Goal: Task Accomplishment & Management: Use online tool/utility

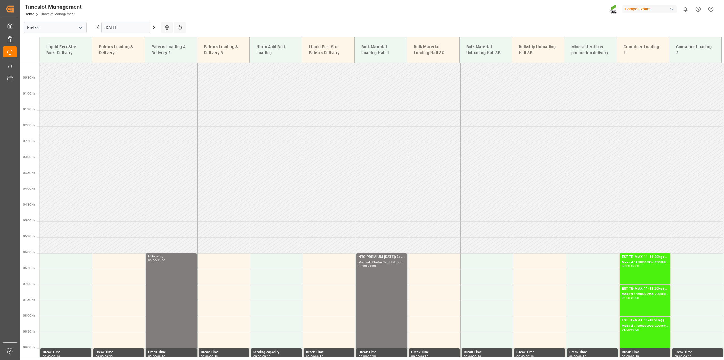
scroll to position [295, 0]
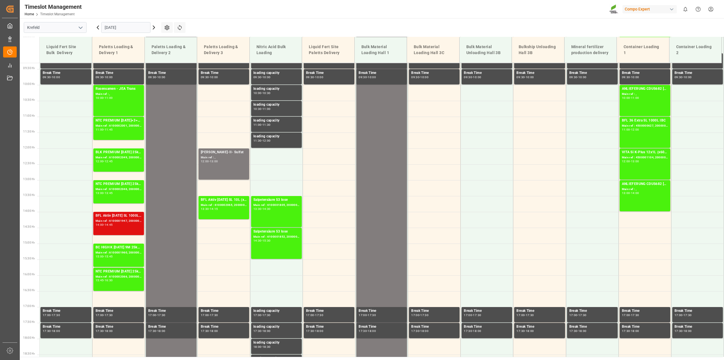
click at [117, 220] on div "Main ref : 6100001947, 2000001300" at bounding box center [119, 220] width 46 height 5
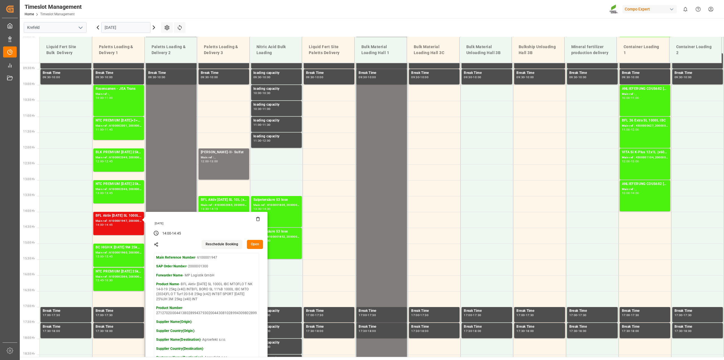
click at [257, 241] on button "Open" at bounding box center [255, 244] width 16 height 9
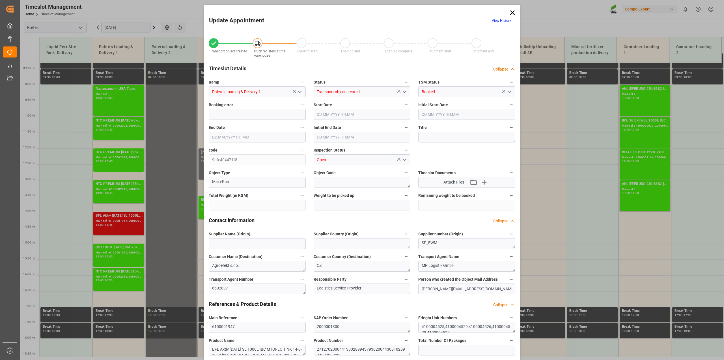
type input "24719.6"
type input "0"
type input "16.09.2025 14:00"
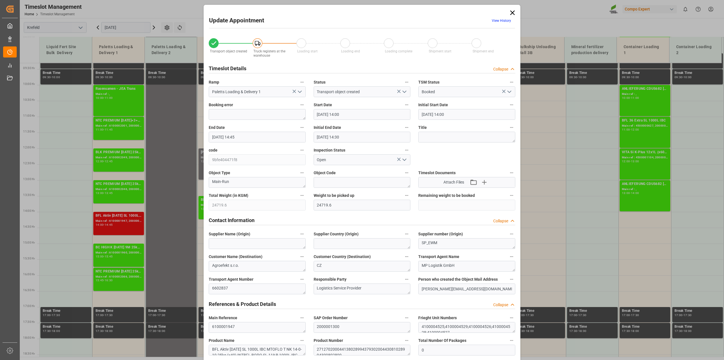
type input "16.09.2025 14:45"
type input "16.09.2025 14:30"
type input "11.09.2025 14:08"
type input "12.09.2025 10:23"
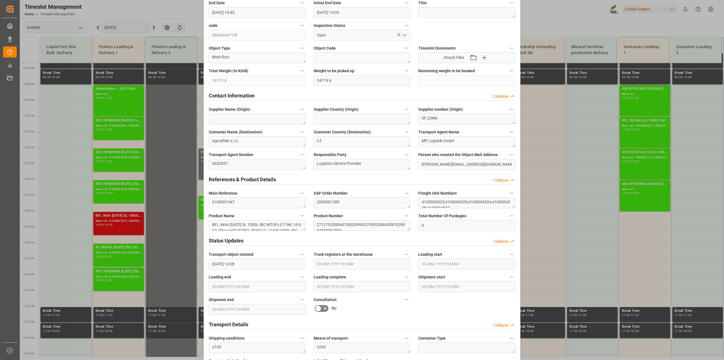
scroll to position [177, 0]
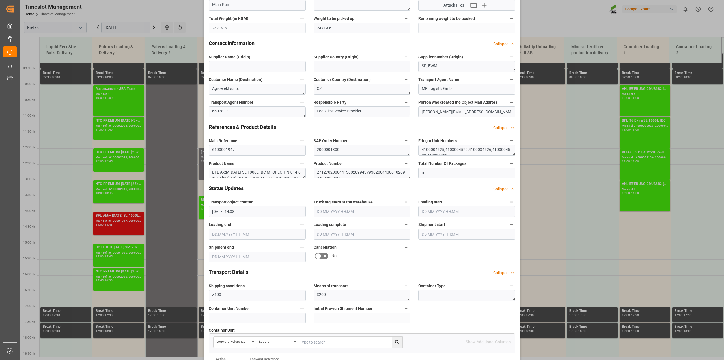
click at [324, 255] on icon at bounding box center [325, 255] width 3 height 3
click at [0, 0] on input "checkbox" at bounding box center [0, 0] width 0 height 0
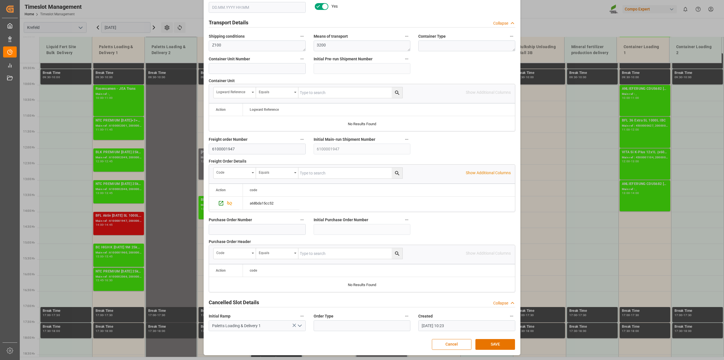
scroll to position [426, 0]
click at [495, 347] on button "SAVE" at bounding box center [496, 344] width 40 height 11
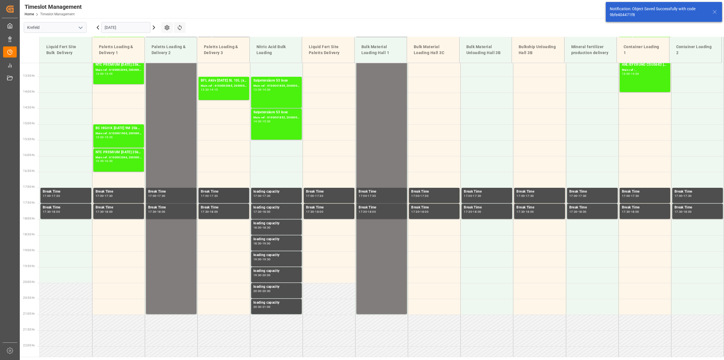
scroll to position [202, 0]
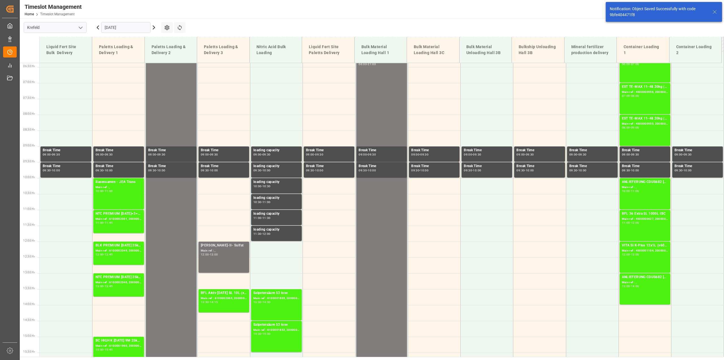
click at [224, 248] on div "Main ref : ," at bounding box center [224, 250] width 46 height 5
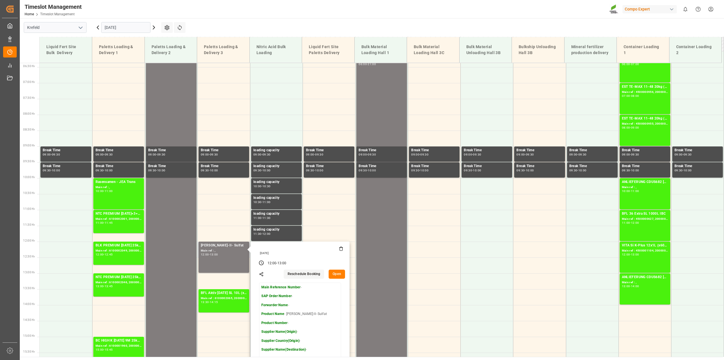
click at [333, 273] on button "Open" at bounding box center [337, 273] width 16 height 9
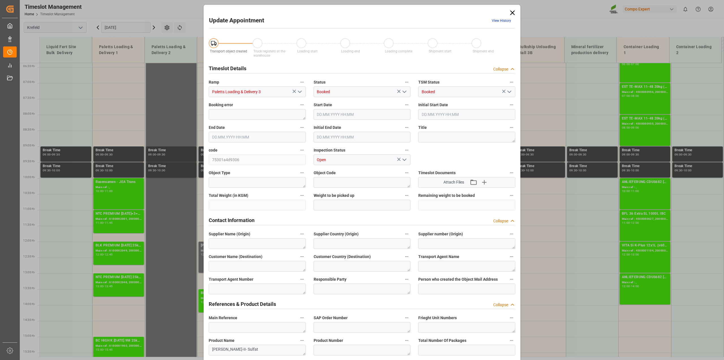
type input "16.09.2025 12:00"
type input "16.09.2025 13:00"
type input "15.09.2025 12:22"
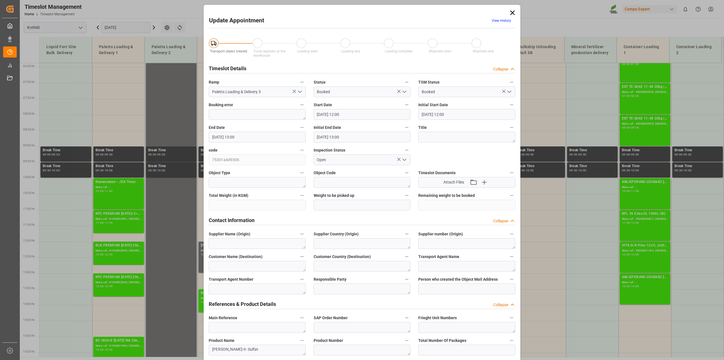
click at [404, 93] on icon "open menu" at bounding box center [404, 91] width 7 height 7
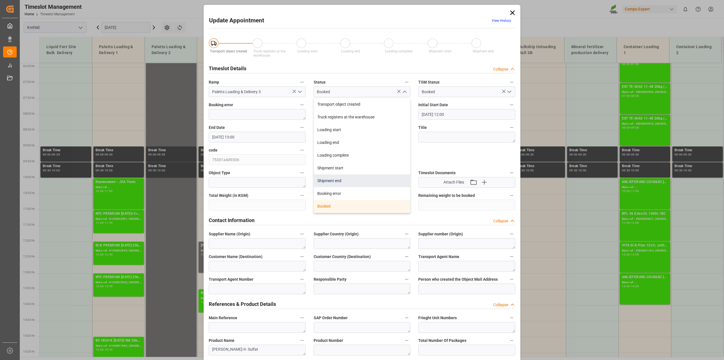
click at [336, 179] on div "Shipment end" at bounding box center [362, 180] width 96 height 13
type input "Shipment end"
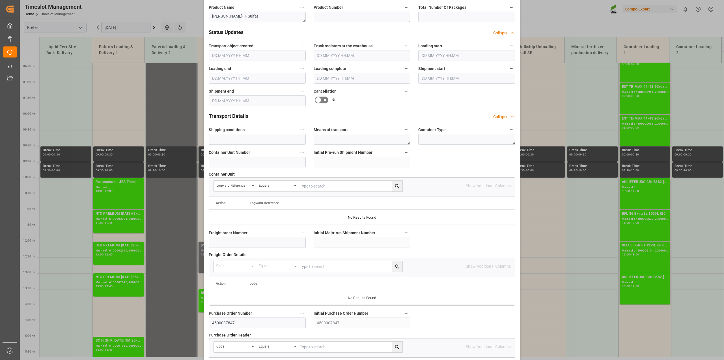
scroll to position [426, 0]
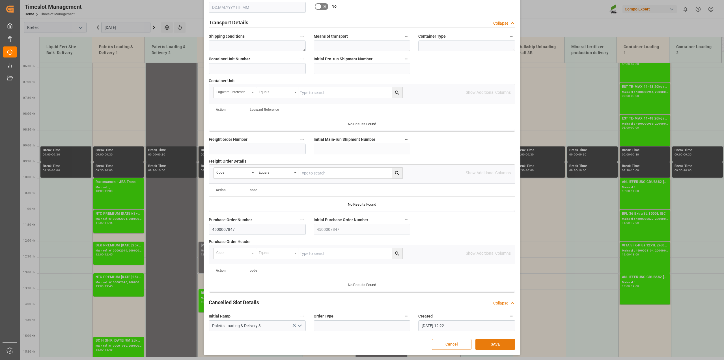
click at [494, 345] on button "SAVE" at bounding box center [496, 344] width 40 height 11
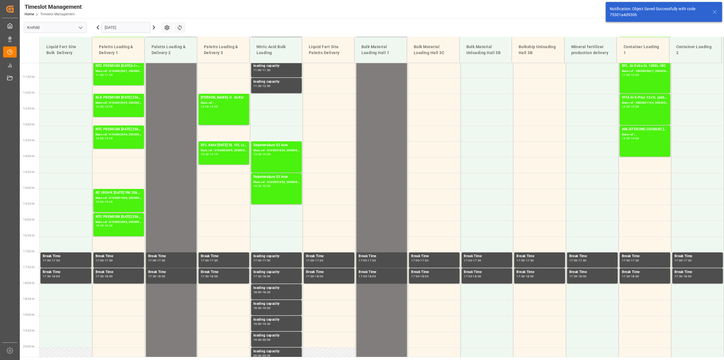
scroll to position [351, 0]
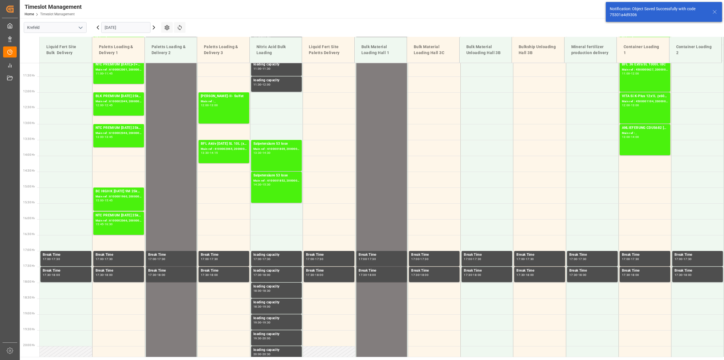
click at [153, 28] on icon at bounding box center [154, 27] width 7 height 7
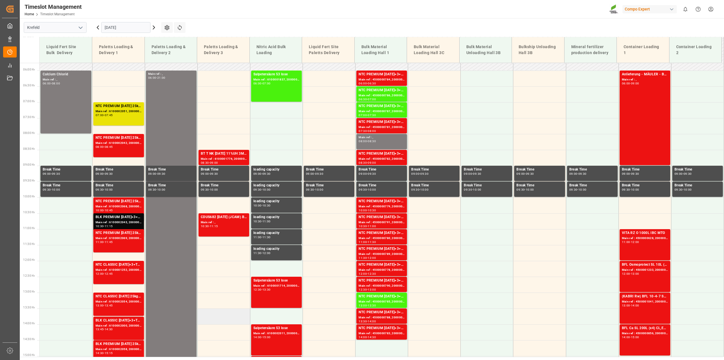
scroll to position [185, 0]
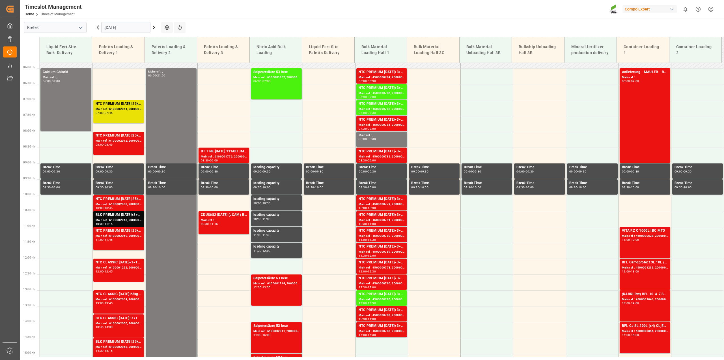
drag, startPoint x: 346, startPoint y: 15, endPoint x: 332, endPoint y: 22, distance: 15.2
click at [346, 15] on div "Timeslot Management Home Timeslot Management Compo Expert 0 Notifications Only …" at bounding box center [370, 9] width 709 height 18
click at [122, 147] on div "NTC PREMIUM 15-3-20 25kg (x40) D,EN,PLNTC PREMIUM 15-3-20+3+TE 600kg BB Main re…" at bounding box center [119, 143] width 46 height 21
click at [129, 142] on div "Main ref : 6100002042, 2000000812" at bounding box center [119, 140] width 46 height 5
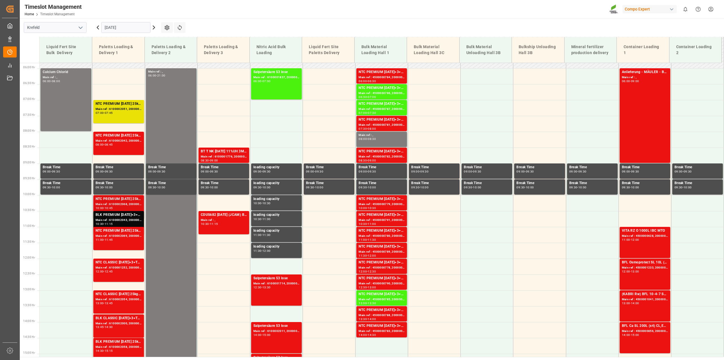
click at [119, 207] on div "10:00 - 10:45" at bounding box center [119, 208] width 46 height 3
click at [117, 215] on div "BLK PREMIUM [DATE]+3+TE 600kg BBFLO T PERM [DATE] 25kg (x40) INTBLK PREMIUM [DA…" at bounding box center [119, 215] width 46 height 6
click at [111, 234] on div "Main ref : 6100002069, 2000001387" at bounding box center [119, 235] width 46 height 5
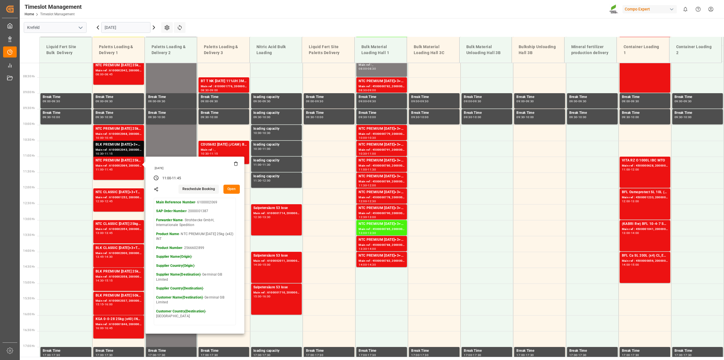
scroll to position [256, 0]
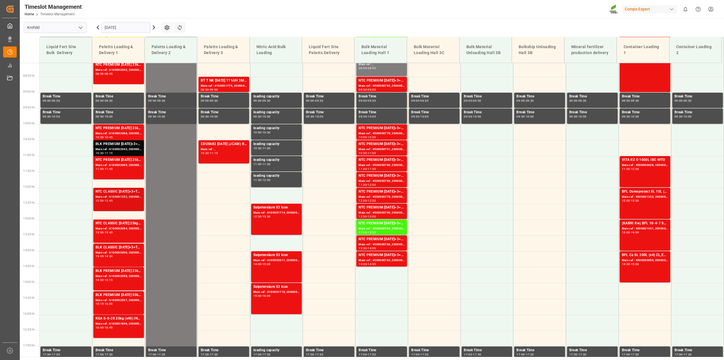
click at [113, 201] on div "12:45" at bounding box center [109, 200] width 8 height 3
click at [114, 227] on div "Main ref : 6100002054, 2000001506" at bounding box center [119, 228] width 46 height 5
click at [110, 252] on div "Main ref : 6100002000, 2000001288" at bounding box center [119, 252] width 46 height 5
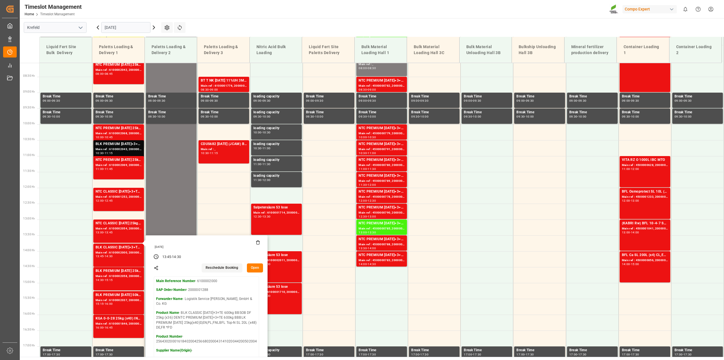
click at [417, 6] on div "Timeslot Management Home Timeslot Management Compo Expert 0 Notifications Only …" at bounding box center [370, 9] width 709 height 18
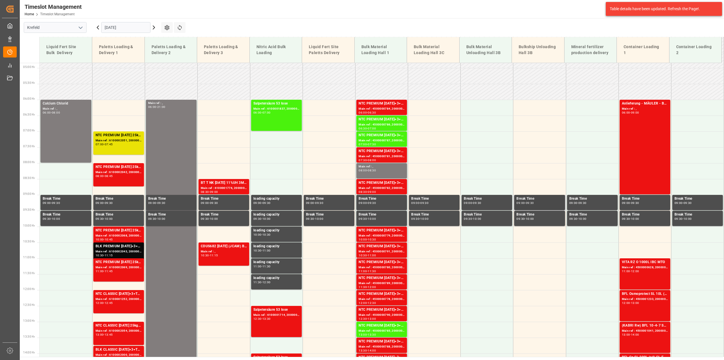
scroll to position [185, 0]
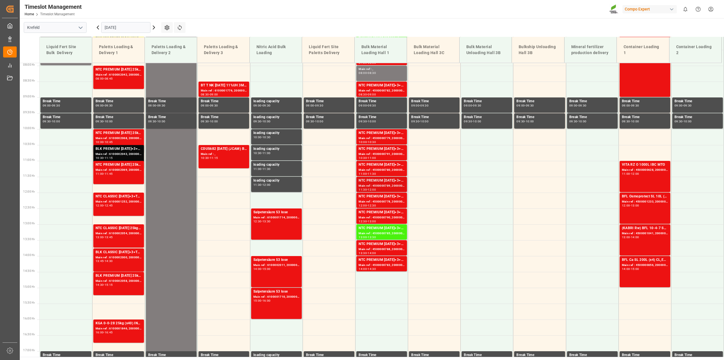
scroll to position [256, 0]
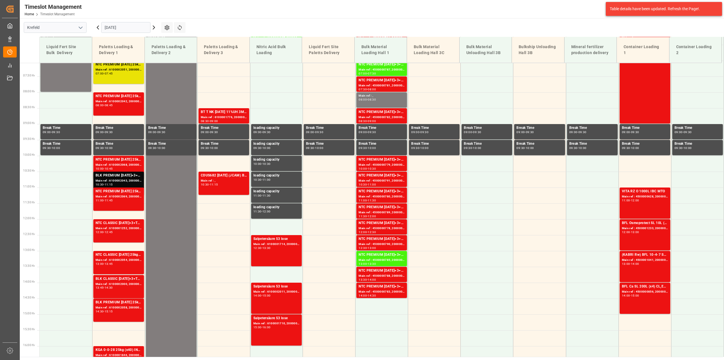
scroll to position [256, 0]
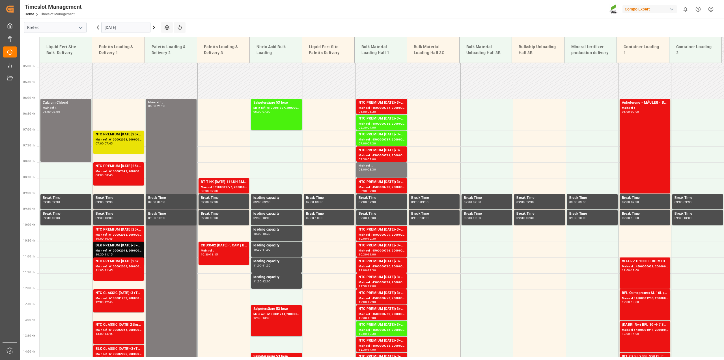
scroll to position [114, 0]
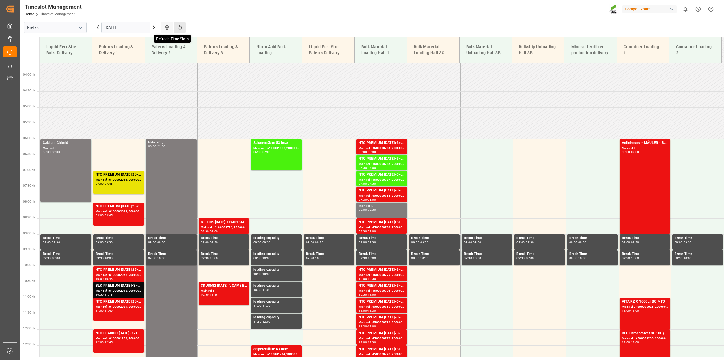
click at [181, 26] on icon at bounding box center [180, 28] width 6 height 6
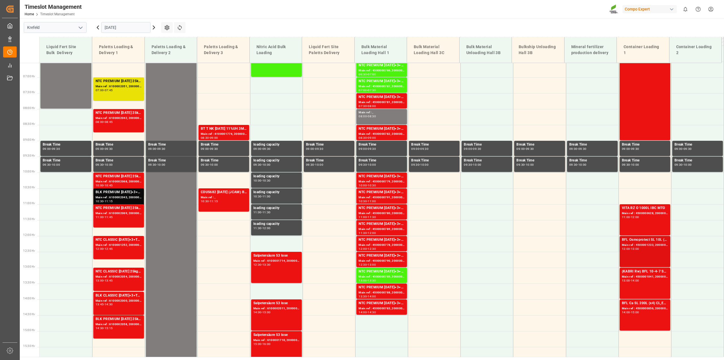
scroll to position [217, 0]
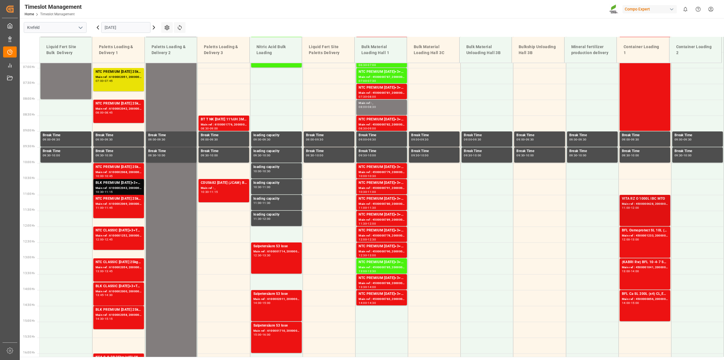
click at [645, 209] on div "11:00 - 12:00" at bounding box center [645, 207] width 46 height 3
click at [640, 248] on div "BFL Osmoprotect SL 10L (x60) CL MTO Main ref : 4500001233, 2000000119 12:00 - 1…" at bounding box center [645, 242] width 46 height 29
click at [641, 278] on div "(KABRI Rw) BFL 10-4-7 SL 20L(x48) ES LAT Main ref : 4500001041, 2000000776 13:0…" at bounding box center [645, 273] width 46 height 29
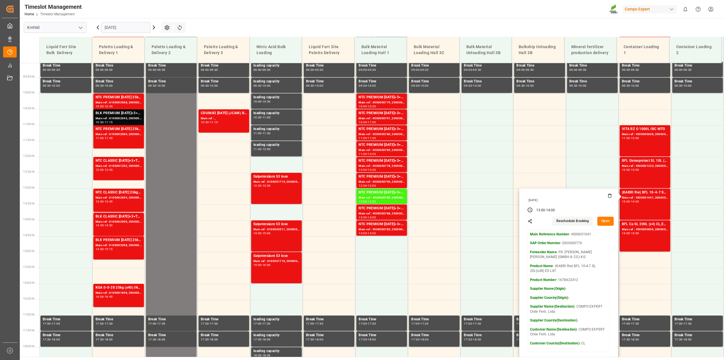
scroll to position [288, 0]
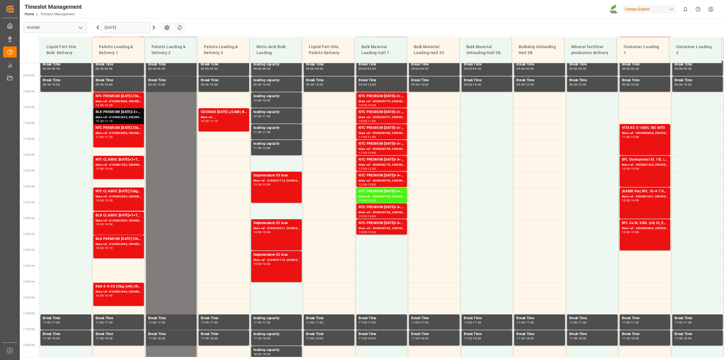
click at [563, 15] on div "Timeslot Management Home Timeslot Management Compo Expert 0 Notifications Only …" at bounding box center [370, 9] width 709 height 18
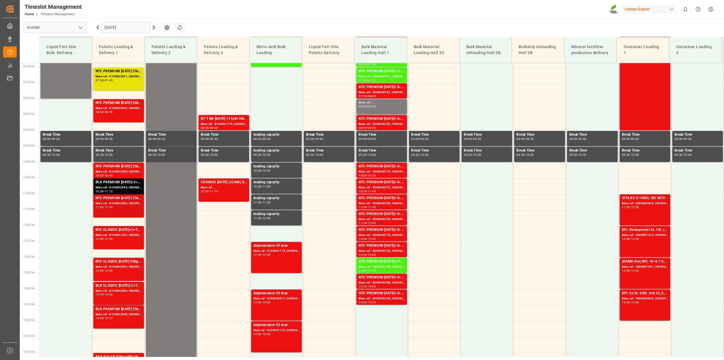
scroll to position [217, 0]
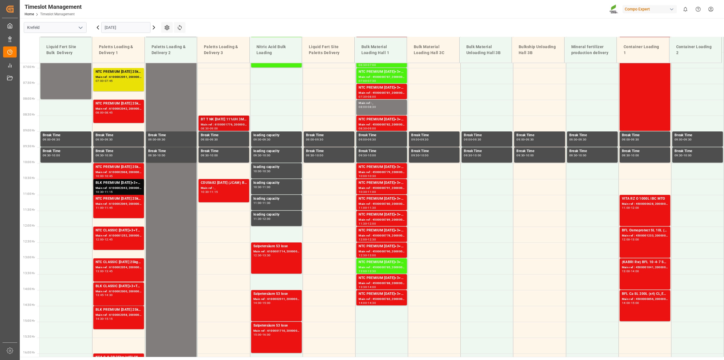
click at [224, 128] on div "08:30 - 09:00" at bounding box center [224, 128] width 46 height 3
click at [641, 269] on div "Main ref : 4500001041, 2000000776" at bounding box center [645, 267] width 46 height 5
click at [641, 301] on div "Main ref : 4500000856, 2000000727" at bounding box center [645, 299] width 46 height 5
click at [642, 217] on div "VITA RZ O 1000L IBC MTO Main ref : 4500000628, 2000000545 11:00 - 12:00" at bounding box center [645, 210] width 46 height 29
click at [640, 241] on div "12:00 - 13:00" at bounding box center [645, 239] width 46 height 3
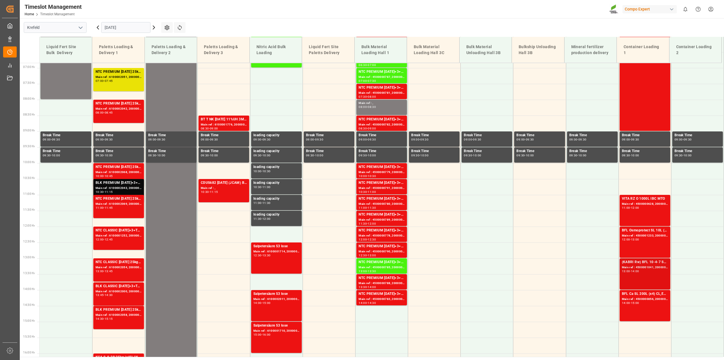
click at [641, 267] on div "Main ref : 4500001041, 2000000776" at bounding box center [645, 267] width 46 height 5
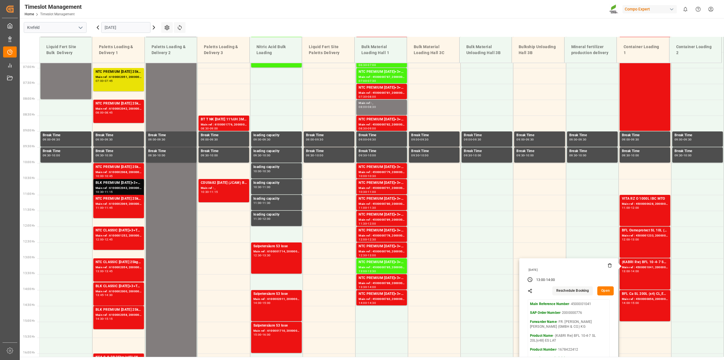
click at [606, 289] on button "Open" at bounding box center [606, 290] width 16 height 9
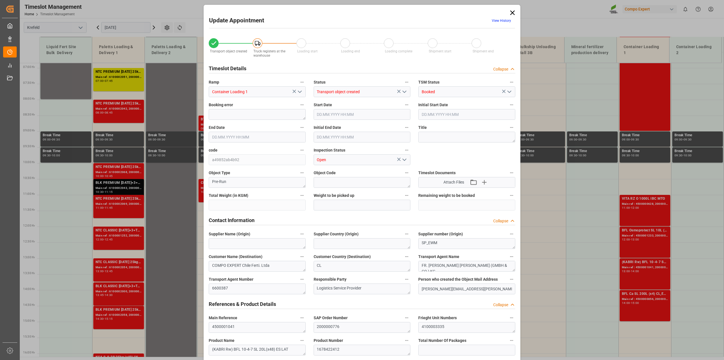
type input "14567.04"
type input "0"
type input "[DATE] 13:00"
type input "[DATE] 14:00"
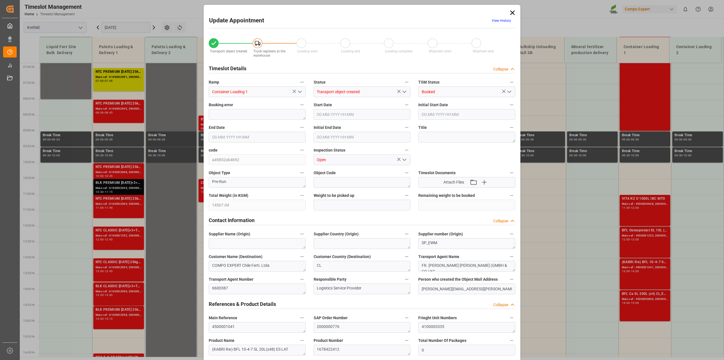
type input "[DATE] 13:30"
type input "[DATE] 11:17"
type input "[DATE] 10:57"
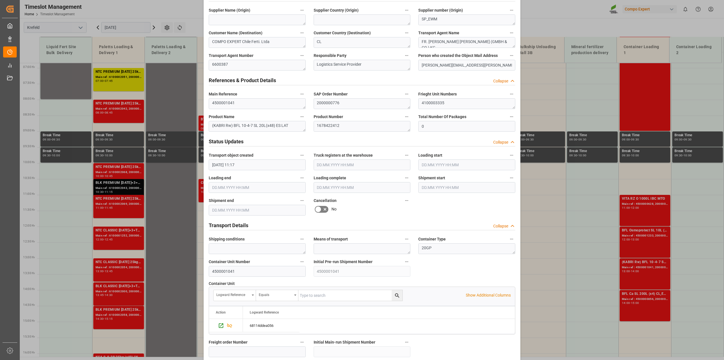
scroll to position [248, 0]
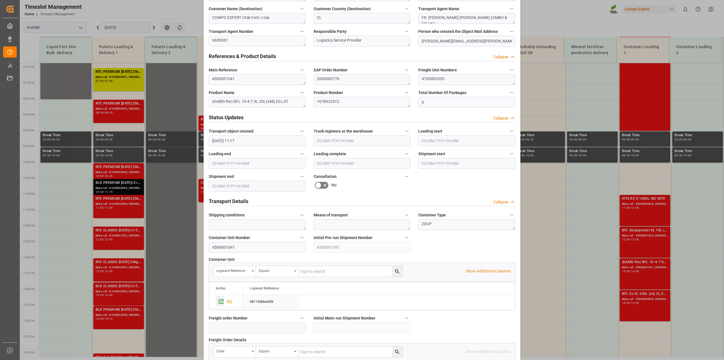
click at [219, 299] on icon "Press SPACE to select this row." at bounding box center [221, 301] width 5 height 5
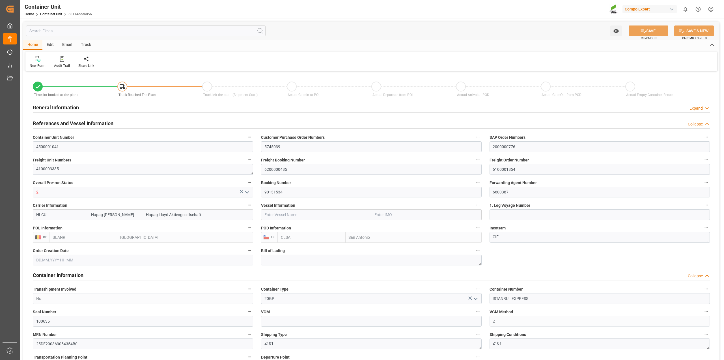
type input "Hapag [PERSON_NAME]"
type input "Hapag Lloyd Aktiengesellschaft"
type input "BEANR"
type input "CLSAI"
type input "7"
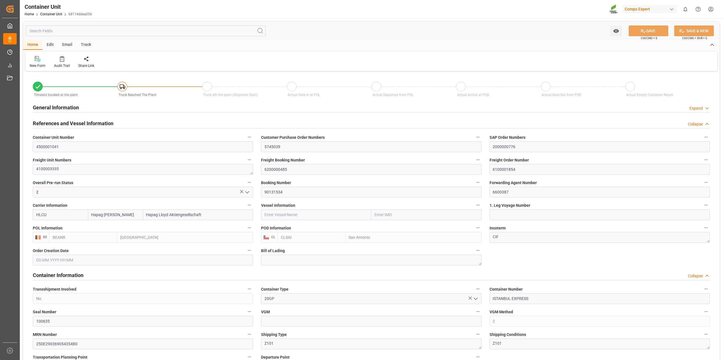
type input "0"
type input "8"
type input "0"
type input "14567.04"
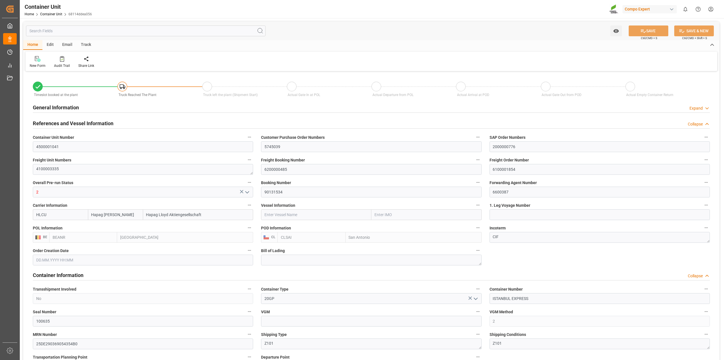
type input "[DATE] 11:17"
type input "[DATE]"
drag, startPoint x: 520, startPoint y: 169, endPoint x: 493, endPoint y: 188, distance: 32.8
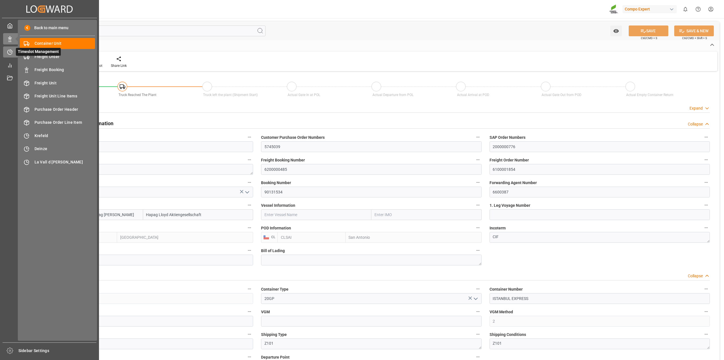
click at [15, 55] on div "Timeslot Management Timeslot Management" at bounding box center [49, 51] width 93 height 11
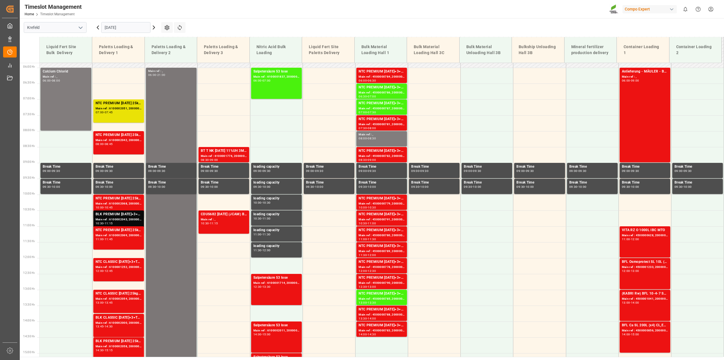
scroll to position [181, 0]
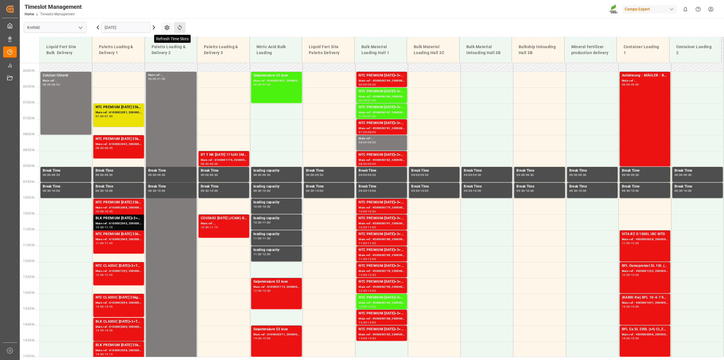
click at [179, 30] on icon at bounding box center [180, 28] width 6 height 6
click at [97, 24] on icon at bounding box center [98, 27] width 7 height 7
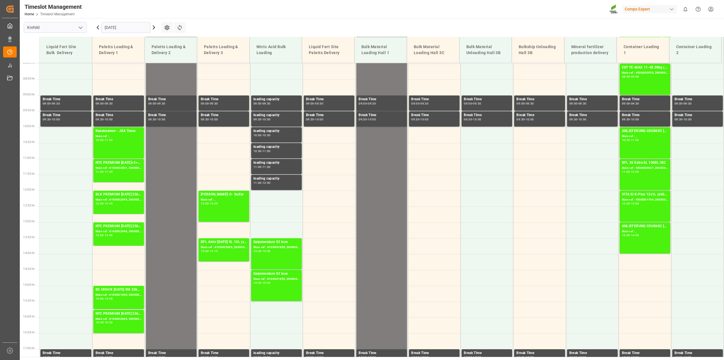
scroll to position [288, 0]
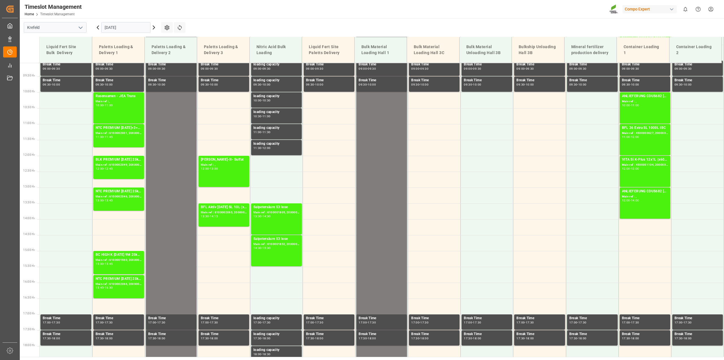
click at [121, 29] on input "16.09.2025" at bounding box center [125, 27] width 49 height 11
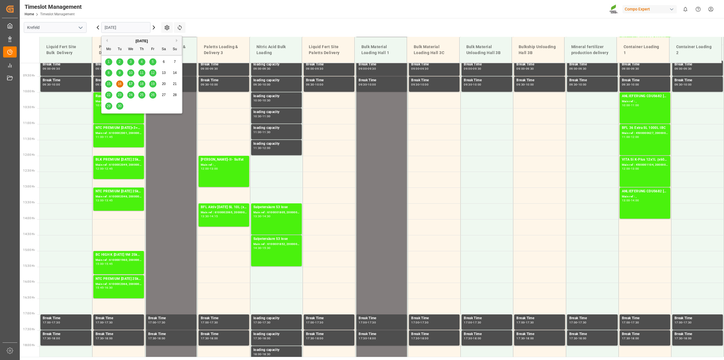
click at [127, 82] on div "17" at bounding box center [130, 84] width 7 height 7
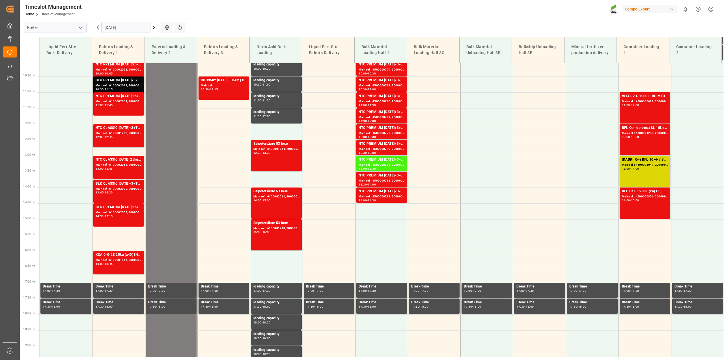
scroll to position [284, 0]
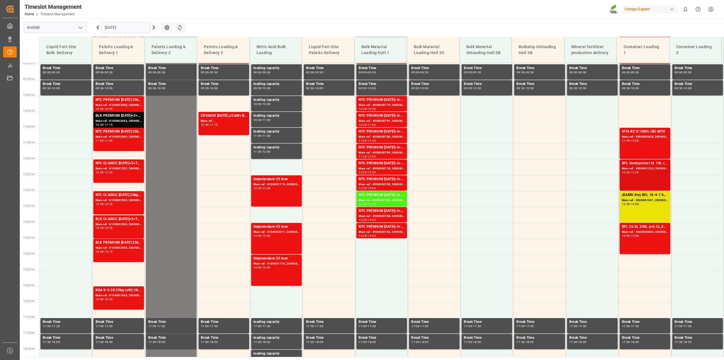
click at [644, 172] on div "12:00 - 13:00" at bounding box center [645, 172] width 46 height 3
click at [640, 234] on div "Main ref : 4500000856, 2000000727" at bounding box center [645, 231] width 46 height 5
click at [647, 126] on td at bounding box center [645, 120] width 53 height 16
click at [641, 139] on div "11:00 - 12:00" at bounding box center [645, 140] width 46 height 3
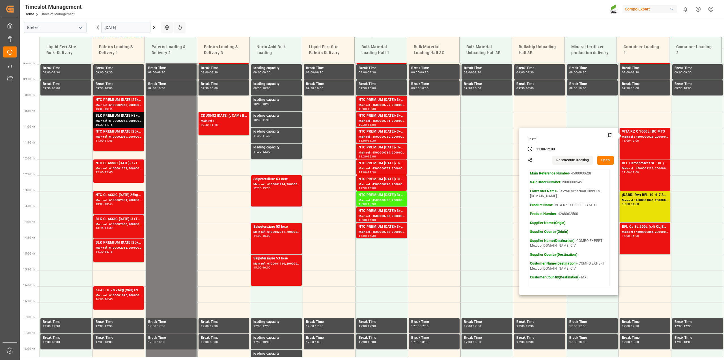
click at [606, 157] on button "Open" at bounding box center [606, 160] width 16 height 9
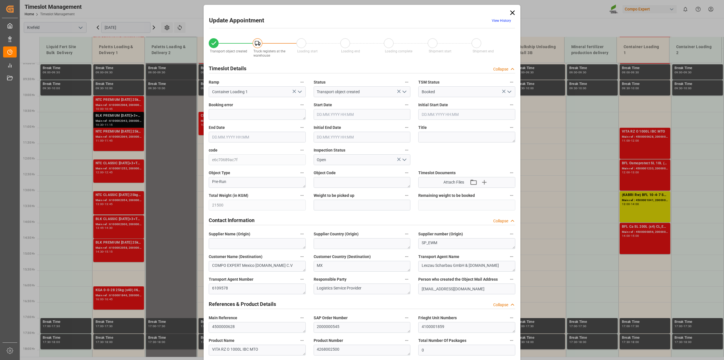
type input "21500"
type input "0"
type input "[DATE] 11:00"
type input "[DATE] 12:00"
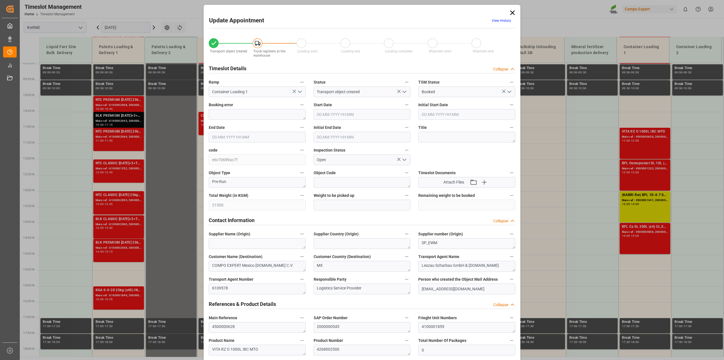
type input "[DATE] 11:30"
type input "[DATE] 14:41"
type input "[DATE] 10:42"
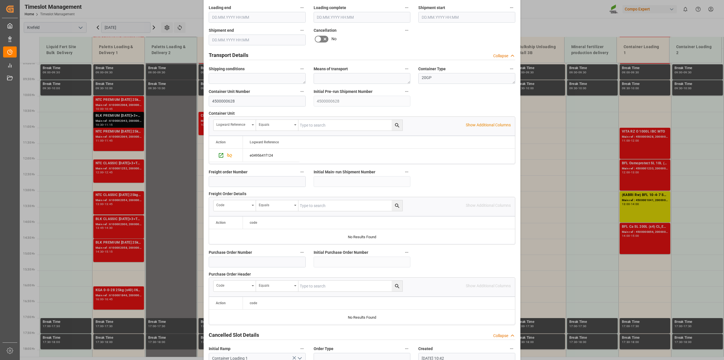
scroll to position [424, 0]
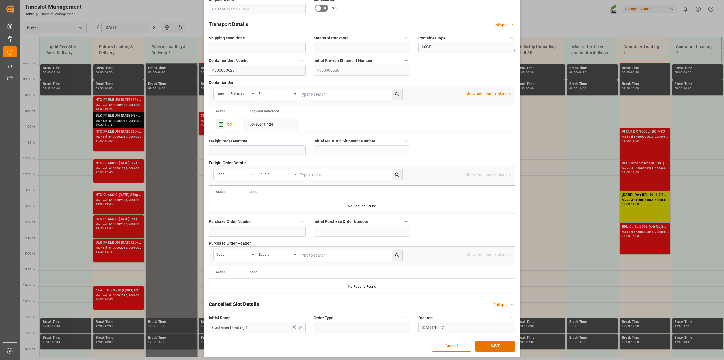
click at [221, 122] on icon "Press SPACE to select this row." at bounding box center [221, 124] width 6 height 6
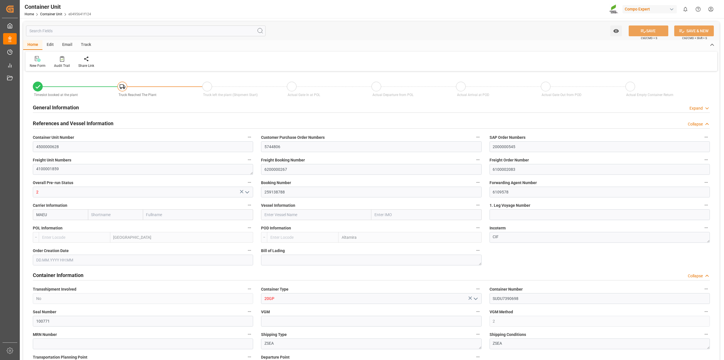
type input "Maersk"
type input "Maersk Line AS"
type input "NLRTM"
type input "MXATM"
type input "7"
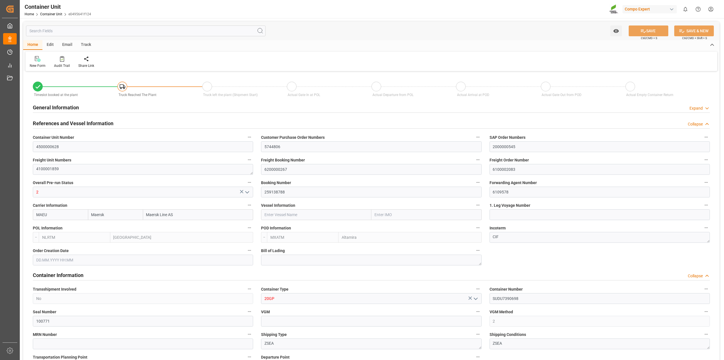
type input "0"
type input "8"
type input "0"
type input "21500"
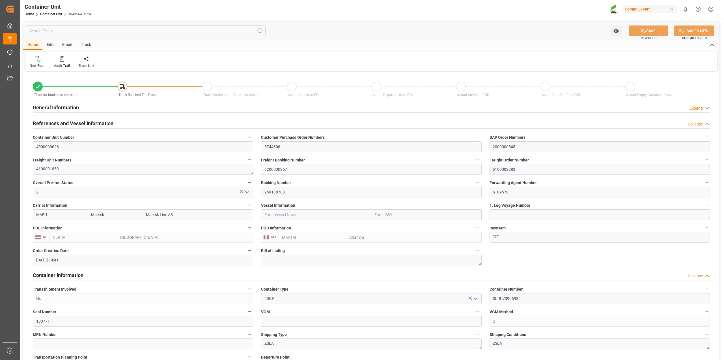
type input "16.09.2025 14:41"
type input "[DATE]"
drag, startPoint x: 531, startPoint y: 170, endPoint x: 438, endPoint y: 170, distance: 93.7
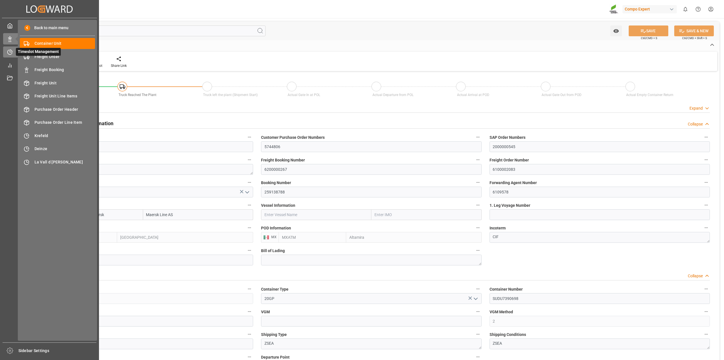
click at [12, 52] on icon at bounding box center [10, 52] width 6 height 6
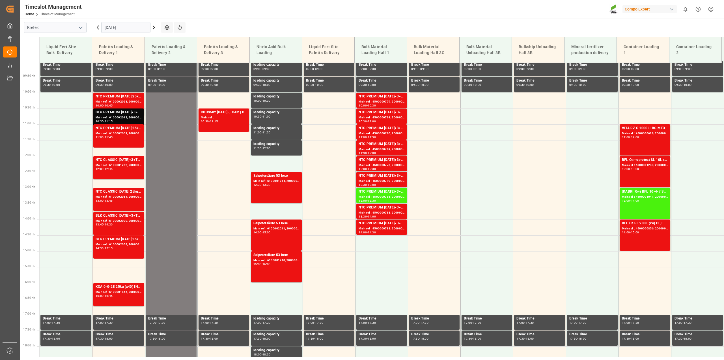
scroll to position [284, 0]
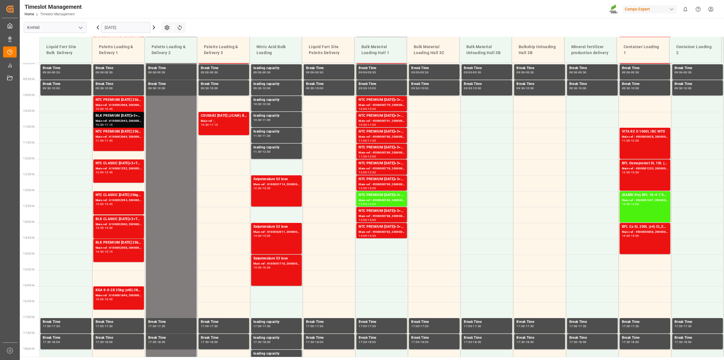
click at [153, 27] on icon at bounding box center [154, 27] width 7 height 7
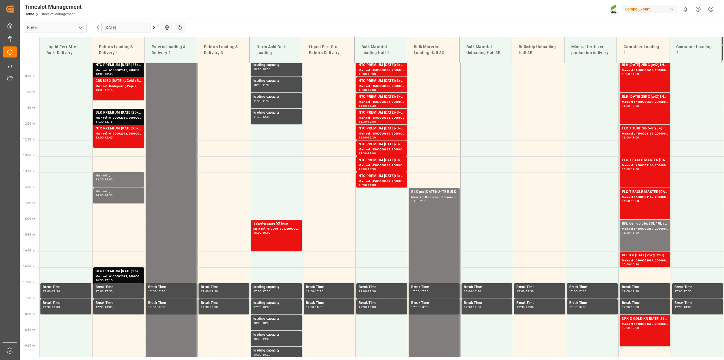
scroll to position [319, 0]
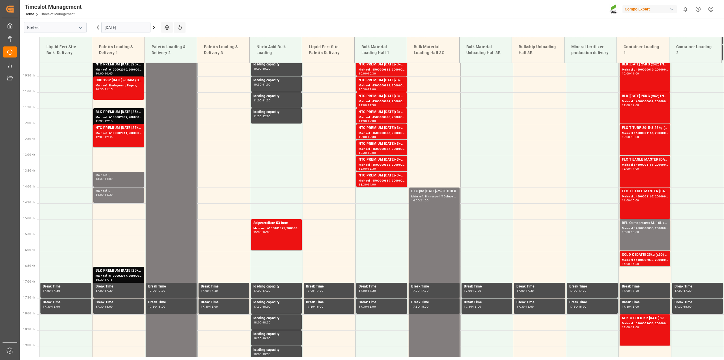
click at [108, 175] on div "Main ref : ," at bounding box center [119, 175] width 46 height 5
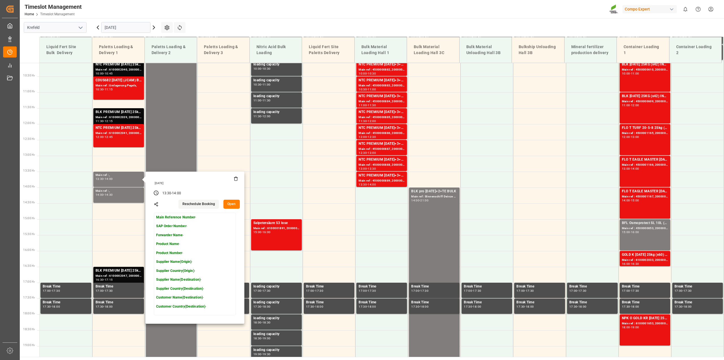
click at [235, 180] on icon at bounding box center [236, 178] width 3 height 3
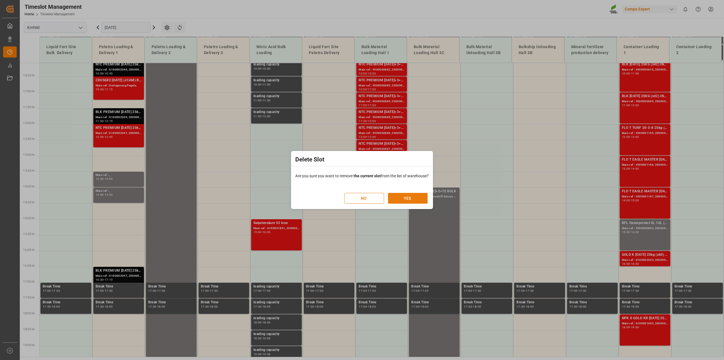
click at [423, 196] on button "YES" at bounding box center [408, 198] width 40 height 11
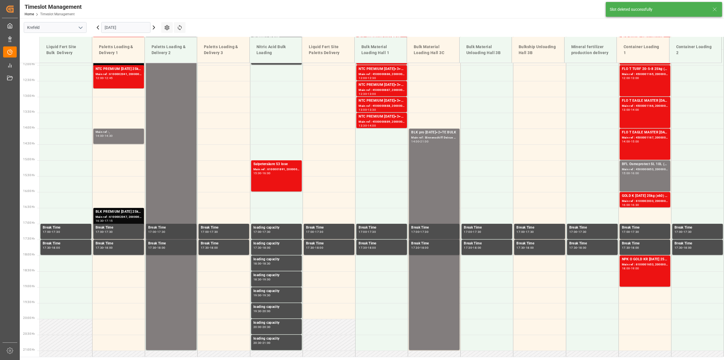
scroll to position [383, 0]
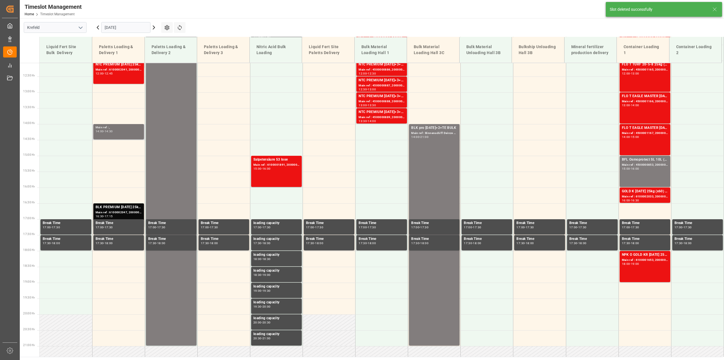
click at [124, 131] on div "14:00 - 14:30" at bounding box center [119, 131] width 46 height 3
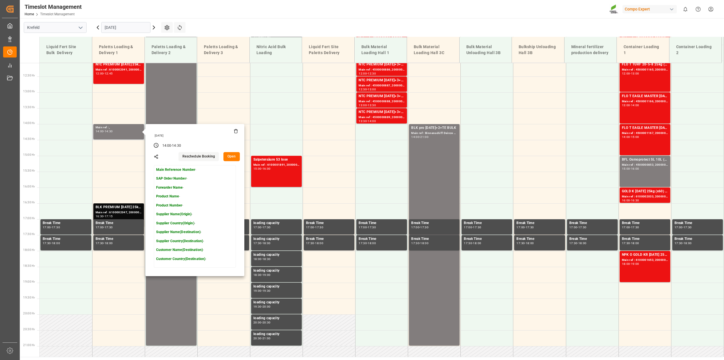
click at [236, 130] on icon at bounding box center [236, 131] width 5 height 5
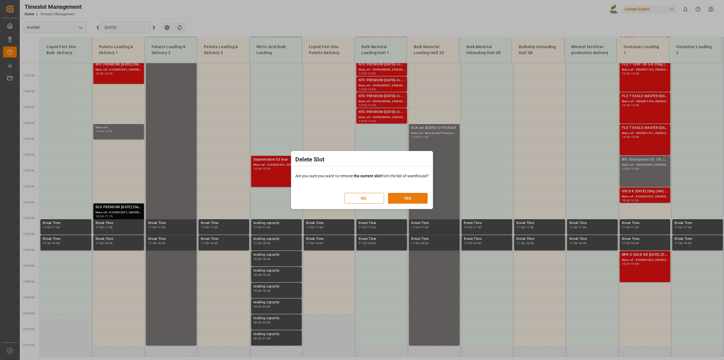
click at [424, 199] on button "YES" at bounding box center [408, 198] width 40 height 11
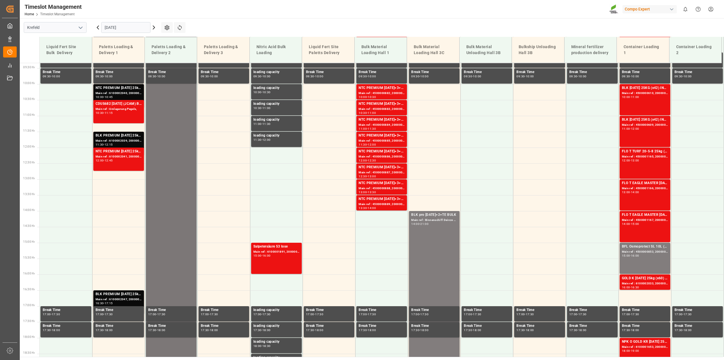
scroll to position [237, 0]
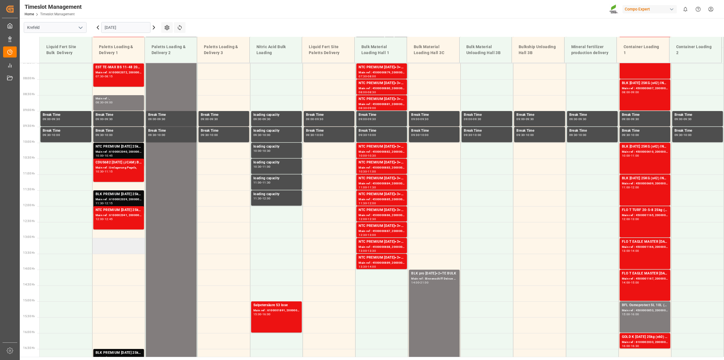
click at [105, 238] on td at bounding box center [118, 246] width 53 height 16
click at [101, 235] on td at bounding box center [118, 230] width 53 height 16
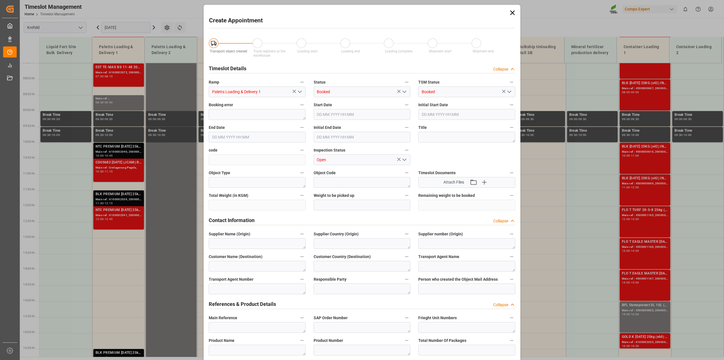
type input "18.09.2025 12:30"
type input "18.09.2025 13:00"
click at [370, 113] on input "18.09.2025 12:30" at bounding box center [362, 114] width 97 height 11
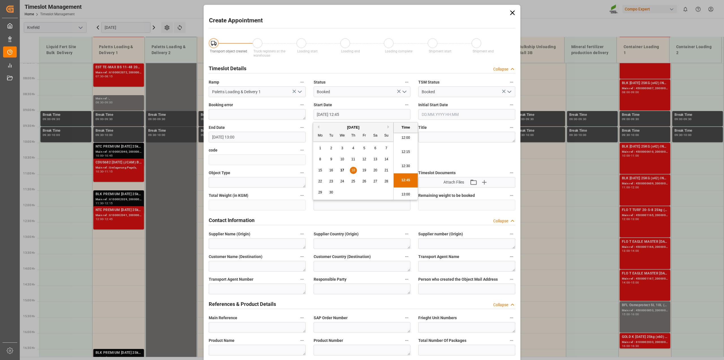
type input "18.09.2025 12:45"
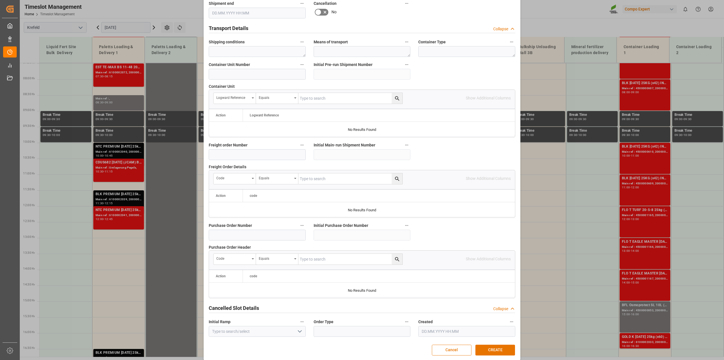
scroll to position [424, 0]
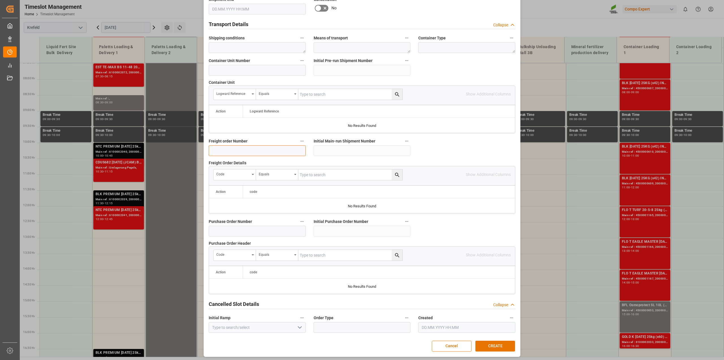
click at [227, 151] on input at bounding box center [257, 150] width 97 height 11
paste input "6100002075"
type input "6100002075"
click at [499, 344] on button "CREATE" at bounding box center [496, 345] width 40 height 11
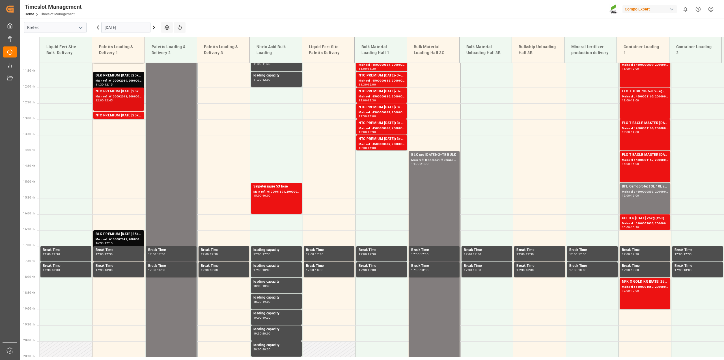
scroll to position [312, 0]
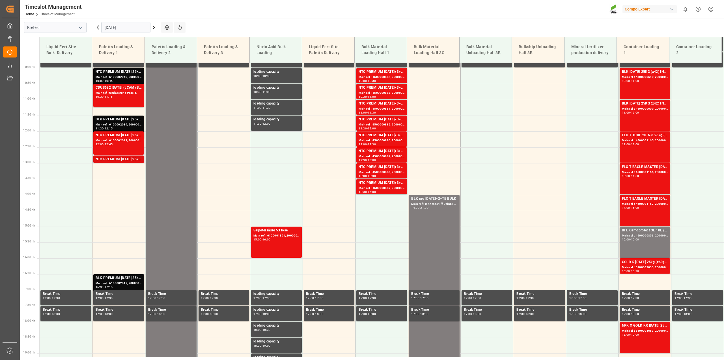
click at [112, 159] on div "NTC PREMIUM [DATE] 25kg (x40) D,EN,PL" at bounding box center [119, 159] width 46 height 6
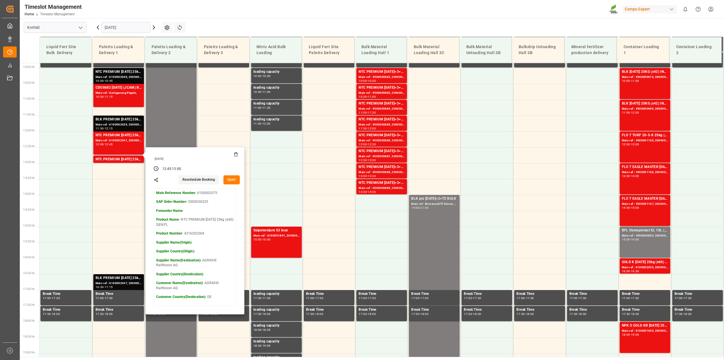
click at [232, 179] on button "Open" at bounding box center [232, 179] width 16 height 9
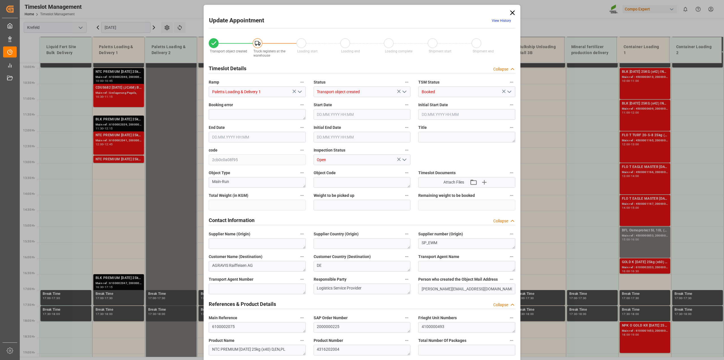
type input "24288"
type input "0"
type input "18.09.2025 12:45"
type input "18.09.2025 13:00"
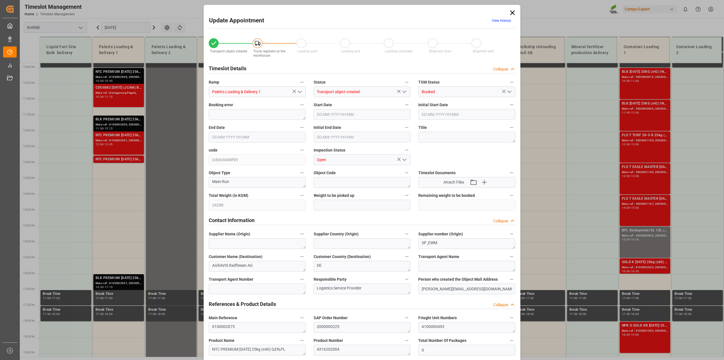
type input "18.09.2025 13:00"
type input "16.09.2025 09:42"
type input "17.09.2025 08:57"
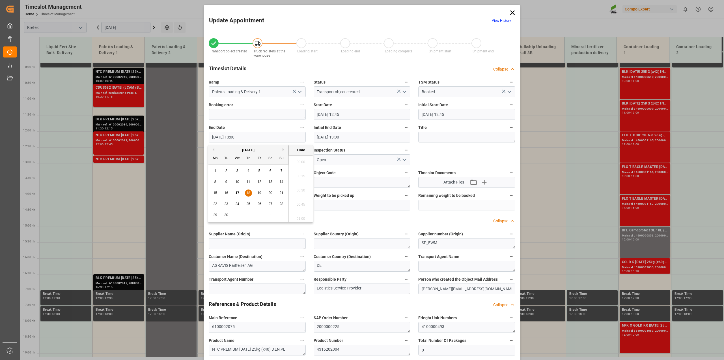
click at [244, 137] on input "18.09.2025 13:00" at bounding box center [257, 137] width 97 height 11
type input "18.09.2025 13:30"
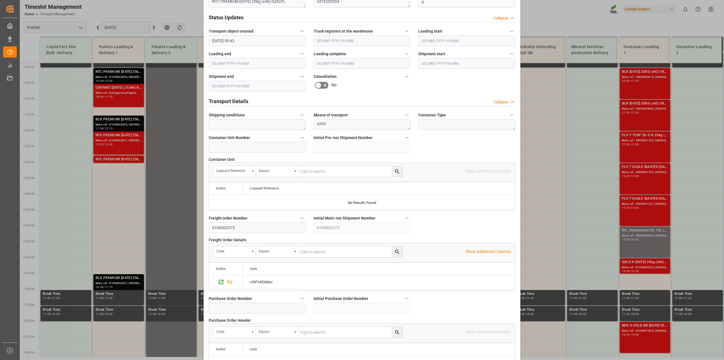
scroll to position [426, 0]
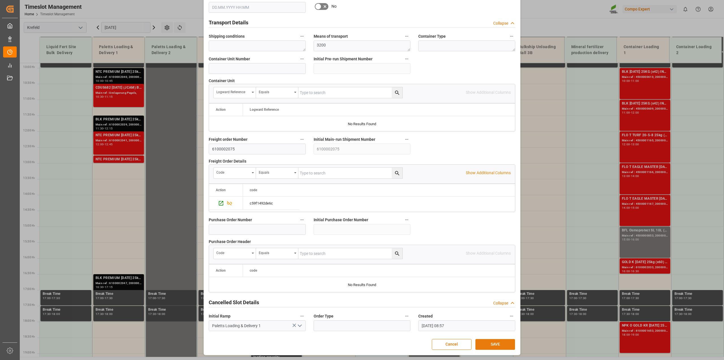
click at [495, 344] on button "SAVE" at bounding box center [496, 344] width 40 height 11
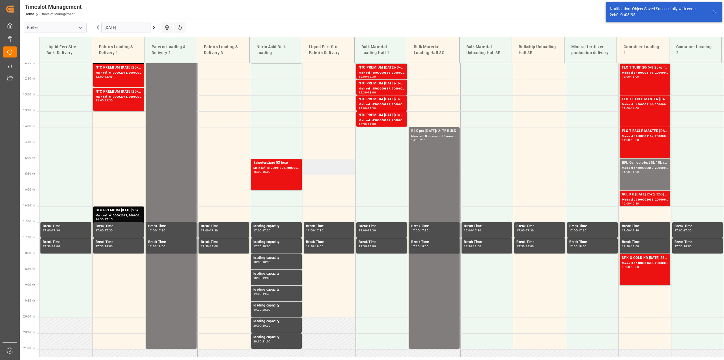
scroll to position [383, 0]
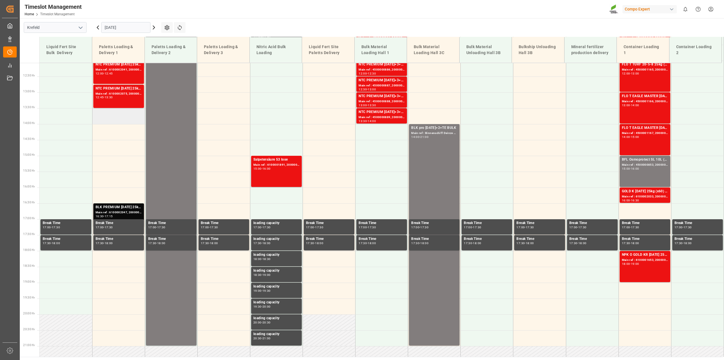
click at [113, 116] on td at bounding box center [118, 116] width 53 height 16
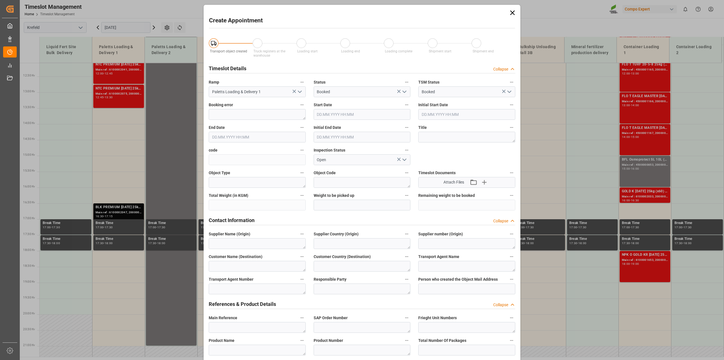
type input "18.09.2025 13:30"
type input "18.09.2025 14:00"
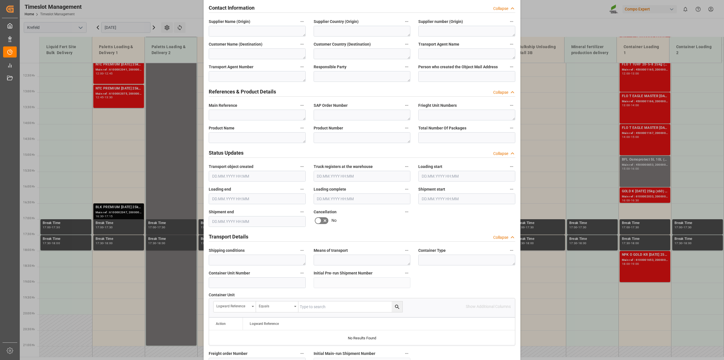
scroll to position [424, 0]
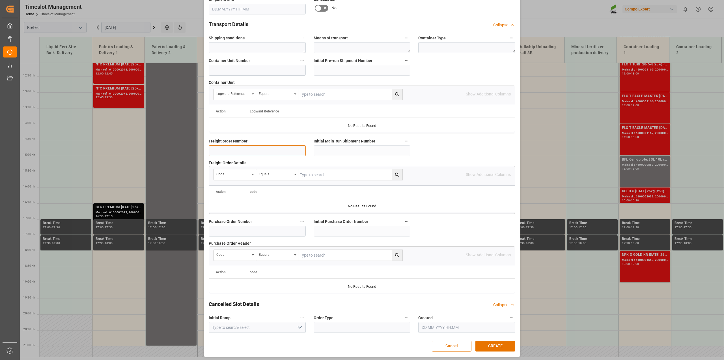
click at [229, 152] on input at bounding box center [257, 150] width 97 height 11
paste input "6100002050"
type input "6100002050"
click at [495, 346] on button "CREATE" at bounding box center [496, 345] width 40 height 11
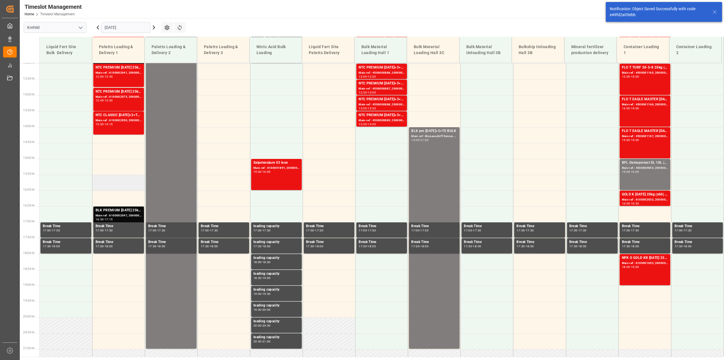
scroll to position [383, 0]
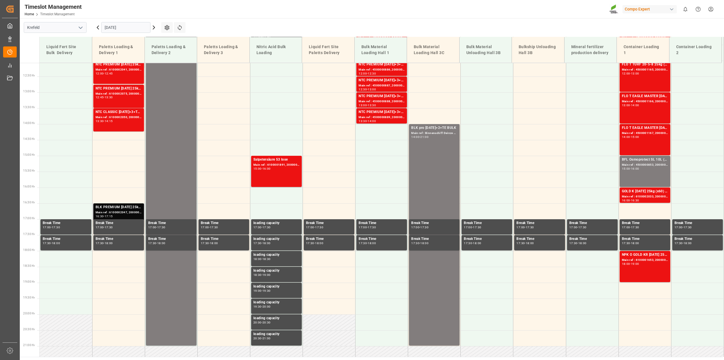
click at [124, 209] on div "BLK PREMIUM 15-3-20 25kg(x40)D,EN,PL,FNLNTC PREMIUM 15-3-20 25kg (x40) D,EN,PL" at bounding box center [119, 207] width 46 height 6
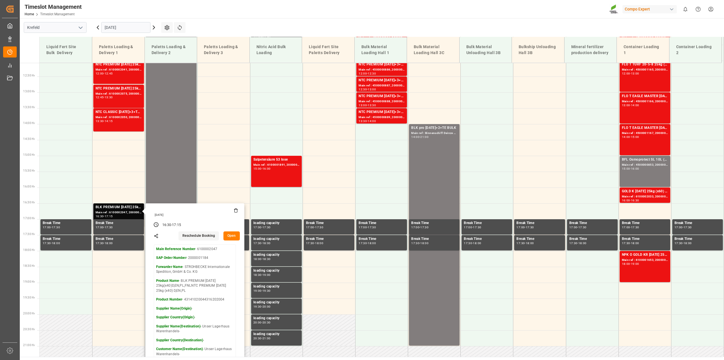
click at [229, 236] on button "Open" at bounding box center [232, 235] width 16 height 9
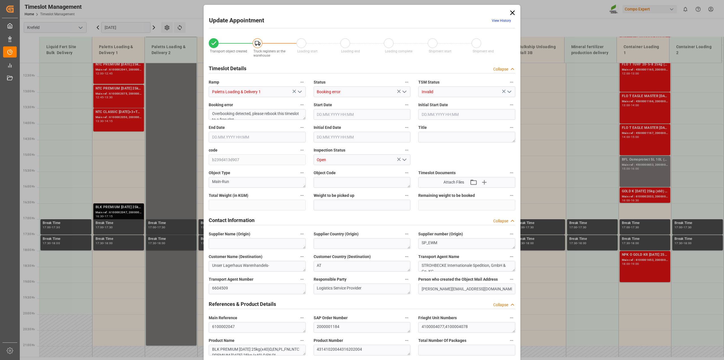
type input "24288"
type input "0"
type input "18.09.2025 16:30"
type input "18.09.2025 16:00"
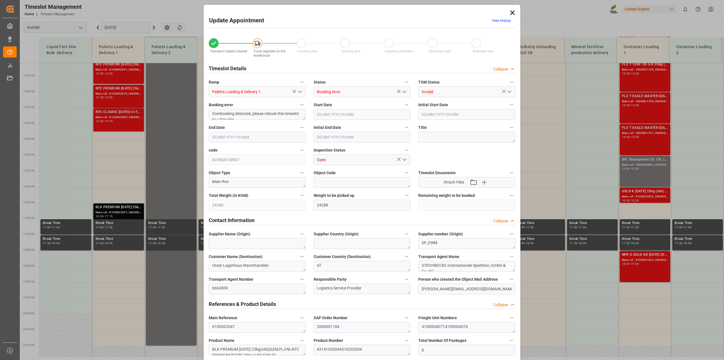
type input "18.09.2025 17:15"
type input "18.09.2025 16:30"
type input "15.09.2025 06:59"
type input "16.09.2025 14:57"
click at [495, 20] on link "View History" at bounding box center [501, 21] width 19 height 4
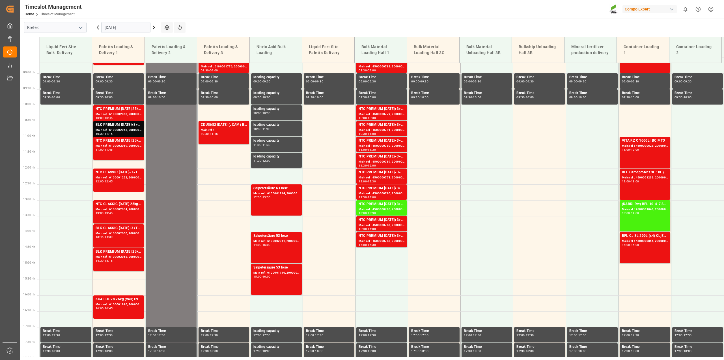
scroll to position [319, 0]
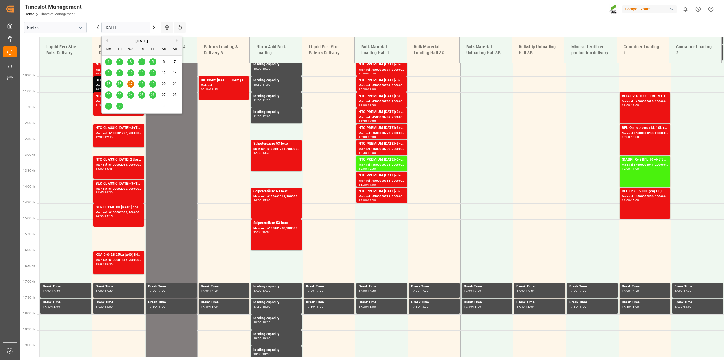
click at [124, 26] on input "[DATE]" at bounding box center [125, 27] width 49 height 11
click at [142, 84] on span "18" at bounding box center [142, 84] width 4 height 4
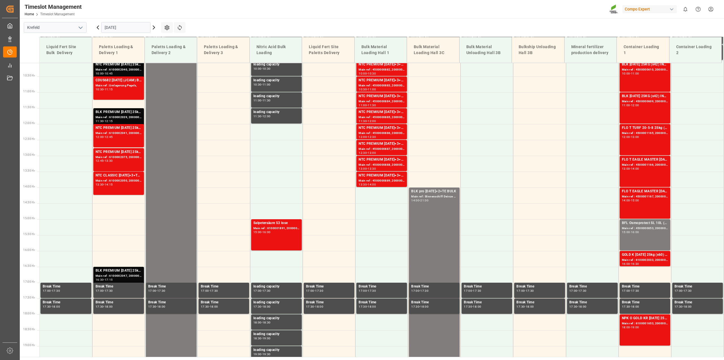
click at [123, 269] on div "BLK PREMIUM 15-3-20 25kg(x40)D,EN,PL,FNLNTC PREMIUM 15-3-20 25kg (x40) D,EN,PL" at bounding box center [119, 271] width 46 height 6
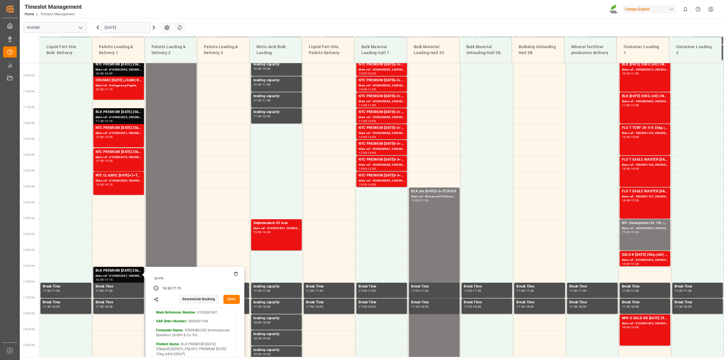
click at [232, 299] on button "Open" at bounding box center [232, 299] width 16 height 9
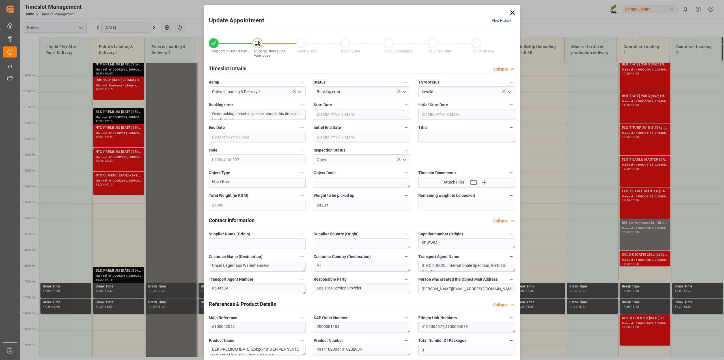
type input "18.09.2025 16:30"
type input "18.09.2025 16:00"
type input "18.09.2025 17:15"
type input "18.09.2025 16:30"
type input "15.09.2025 06:59"
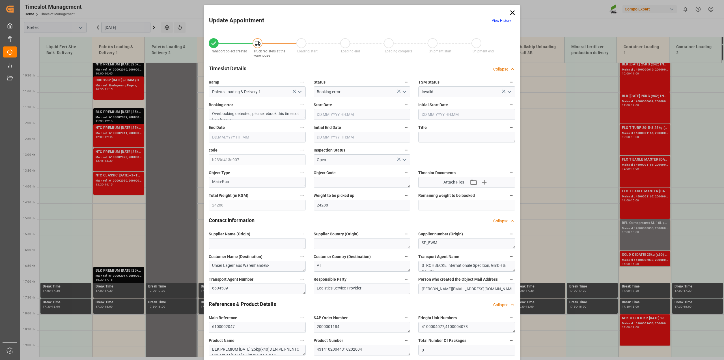
type input "16.09.2025 14:57"
click at [353, 111] on input "18.09.2025 16:30" at bounding box center [362, 114] width 97 height 11
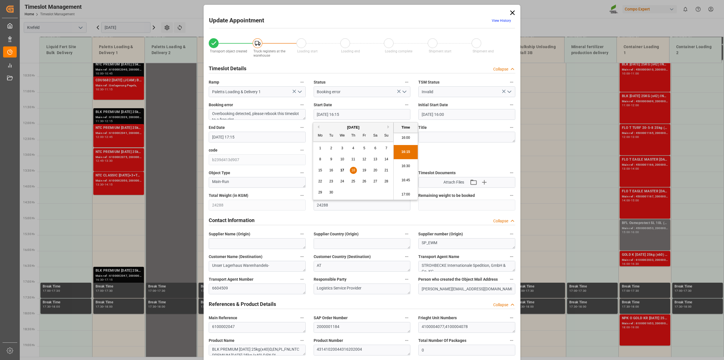
type input "18.09.2025 16:15"
click at [248, 139] on input "18.09.2025 17:15" at bounding box center [257, 137] width 97 height 11
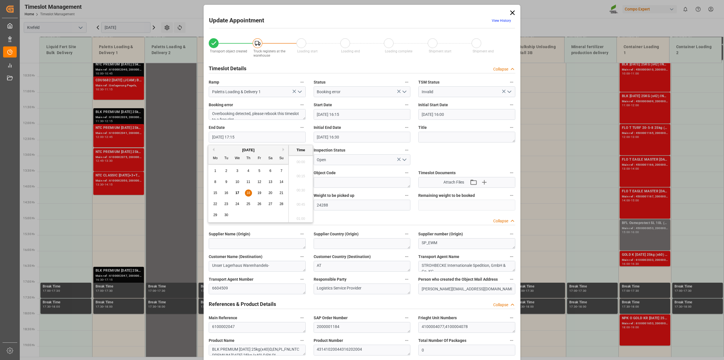
scroll to position [950, 0]
type input "18.09.2025 17:00"
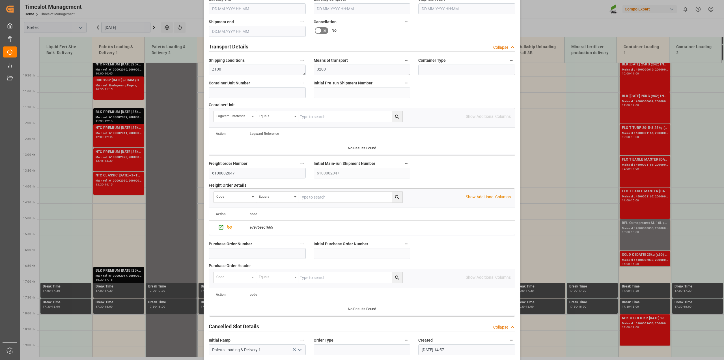
scroll to position [426, 0]
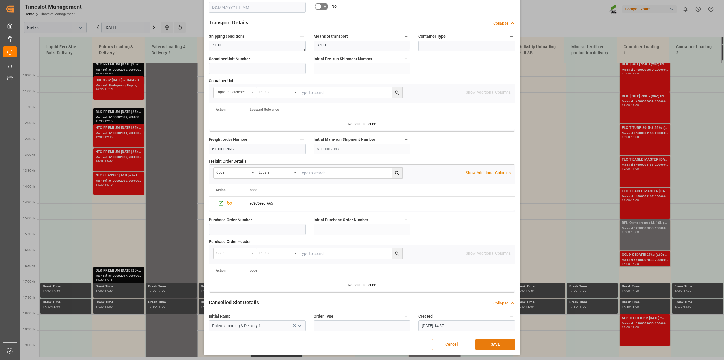
click at [490, 342] on button "SAVE" at bounding box center [496, 344] width 40 height 11
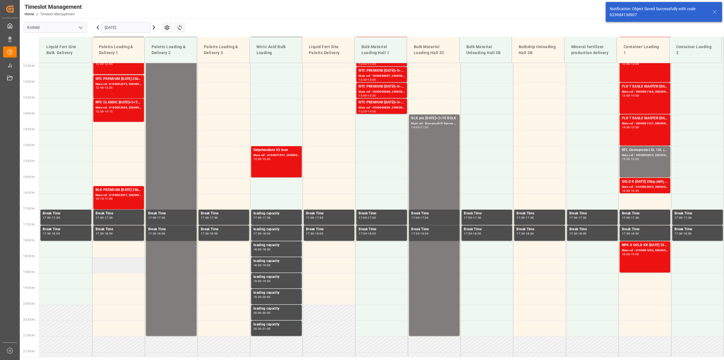
scroll to position [290, 0]
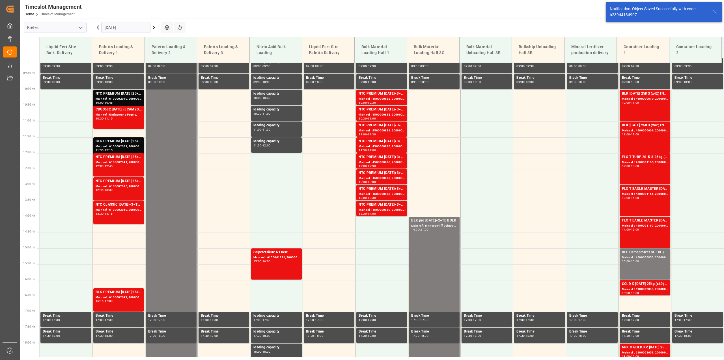
click at [115, 142] on div "BLK PREMIUM 15-3-20 25kg(x40)D,EN,PL,FNLNTC PREMIUM 15-3-20 25kg (x40) D,EN,PLN…" at bounding box center [119, 141] width 46 height 6
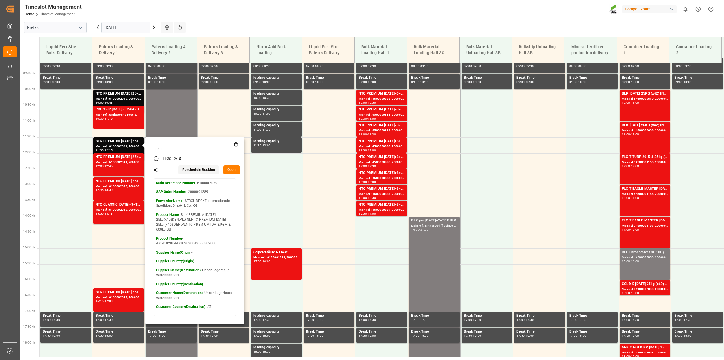
click at [232, 169] on button "Open" at bounding box center [232, 169] width 16 height 9
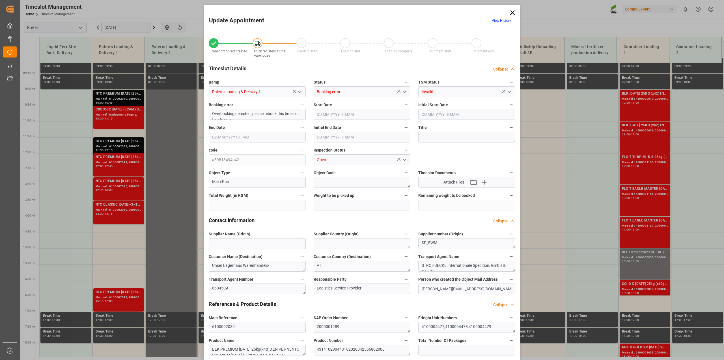
type input "24890"
type input "0"
type input "18.09.2025 11:30"
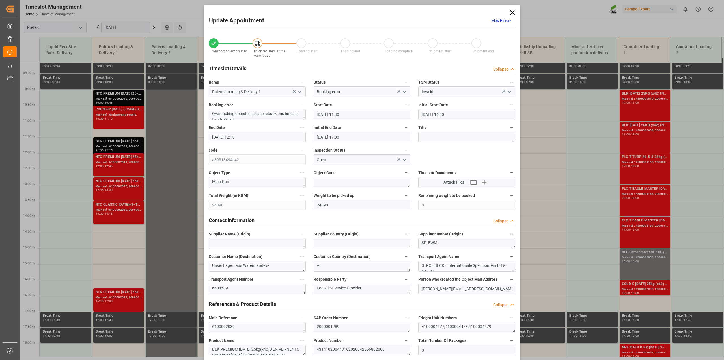
type input "18.09.2025 16:30"
type input "18.09.2025 12:15"
type input "18.09.2025 17:00"
type input "12.09.2025 13:47"
type input "16.09.2025 14:19"
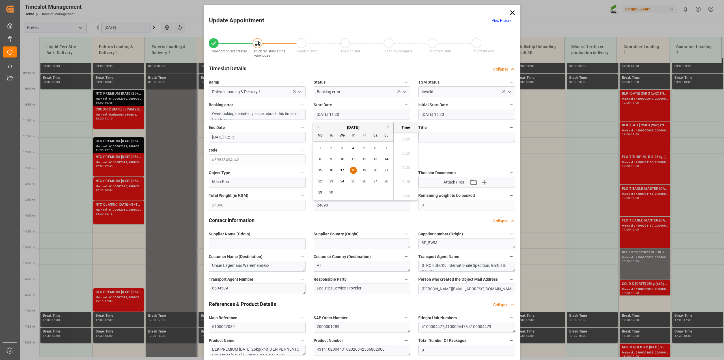
click at [349, 112] on input "18.09.2025 11:30" at bounding box center [362, 114] width 97 height 11
type input "18.09.2025 11:15"
click at [246, 135] on input "18.09.2025 12:15" at bounding box center [257, 137] width 97 height 11
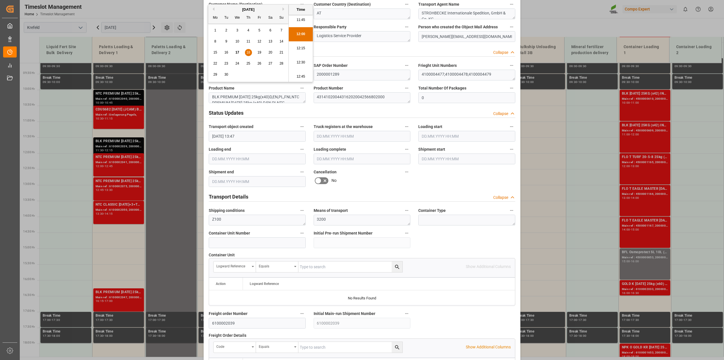
scroll to position [354, 0]
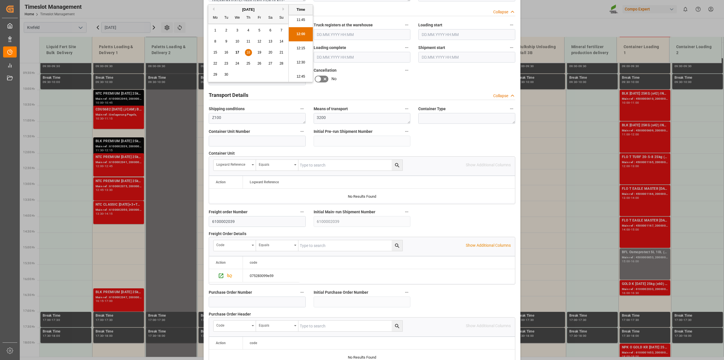
type input "18.09.2025 12:00"
click at [464, 75] on div "Transport object created Truck registers at the warehouse Loading start Loading…" at bounding box center [362, 42] width 315 height 727
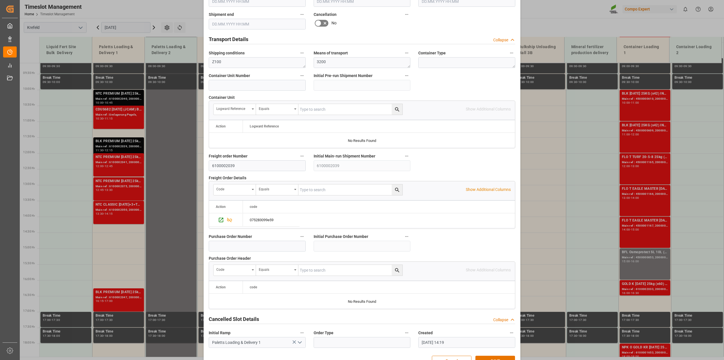
scroll to position [426, 0]
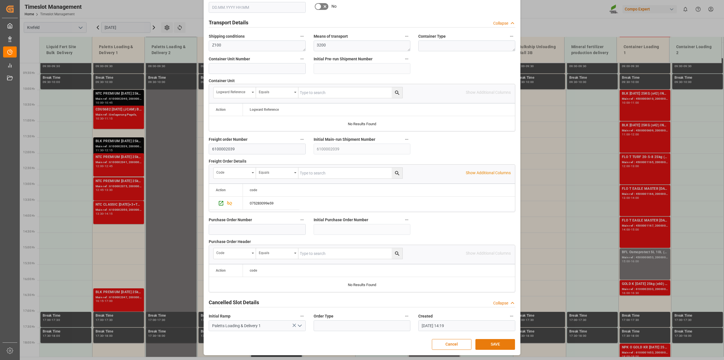
click at [495, 344] on button "SAVE" at bounding box center [496, 344] width 40 height 11
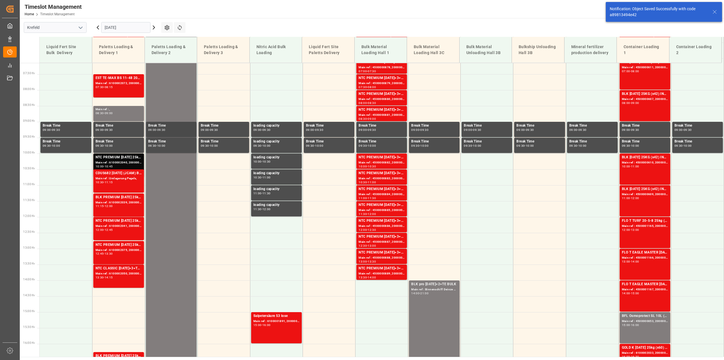
scroll to position [142, 0]
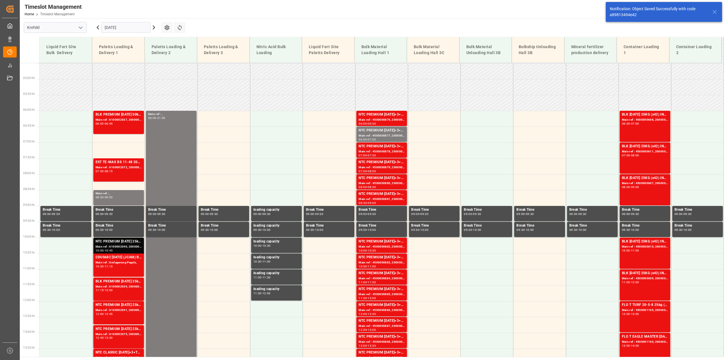
click at [111, 245] on div "Main ref : 6100002040, 2000000223" at bounding box center [119, 246] width 46 height 5
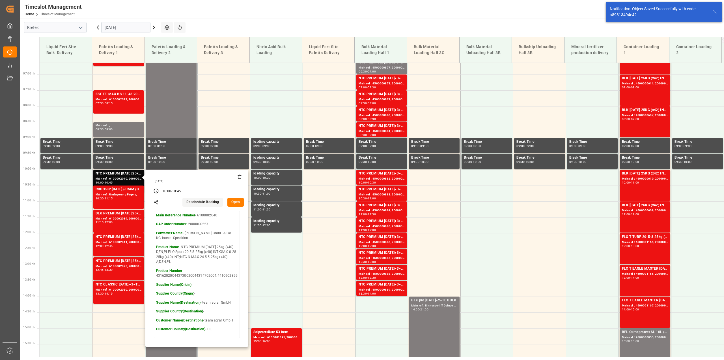
scroll to position [213, 0]
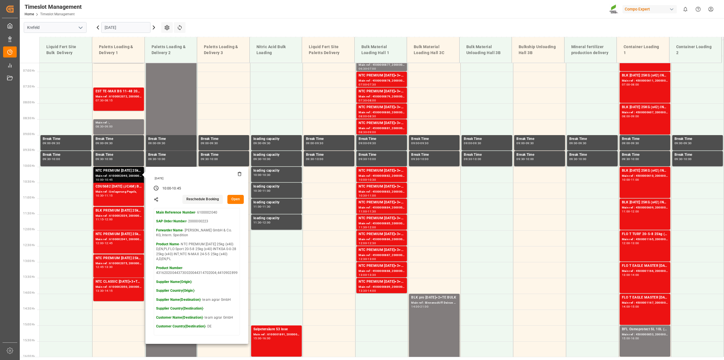
click at [233, 198] on button "Open" at bounding box center [236, 199] width 16 height 9
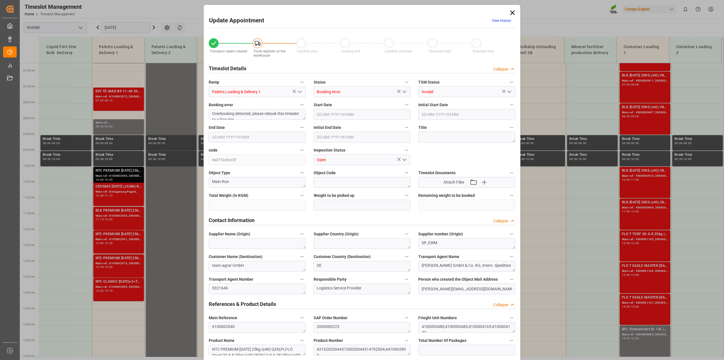
type input "25312"
type input "0"
type input "18.09.2025 10:00"
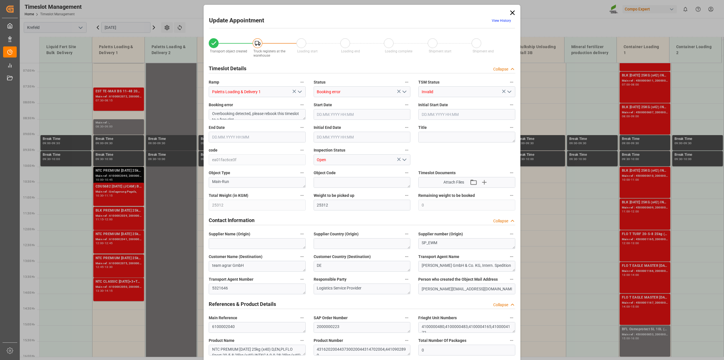
type input "18.09.2025 10:00"
type input "18.09.2025 10:45"
type input "18.09.2025 10:30"
type input "12.09.2025 13:52"
type input "16.09.2025 14:15"
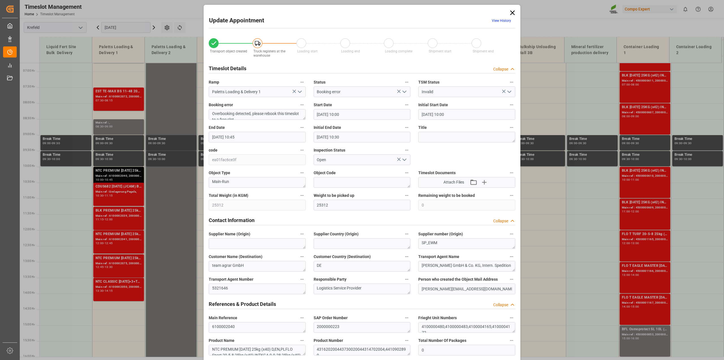
click at [257, 136] on input "18.09.2025 10:45" at bounding box center [257, 137] width 97 height 11
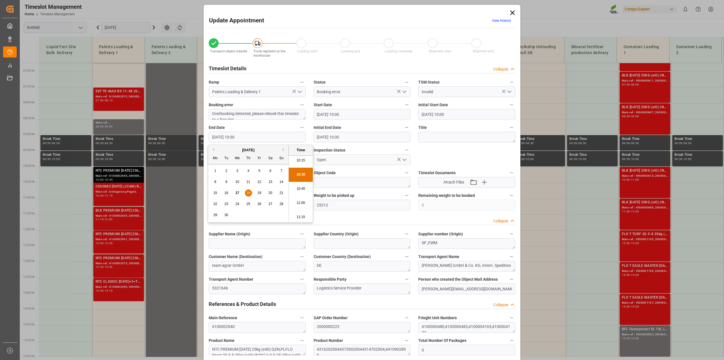
type input "18.09.2025 10:30"
click at [453, 142] on div "Title" at bounding box center [467, 133] width 105 height 23
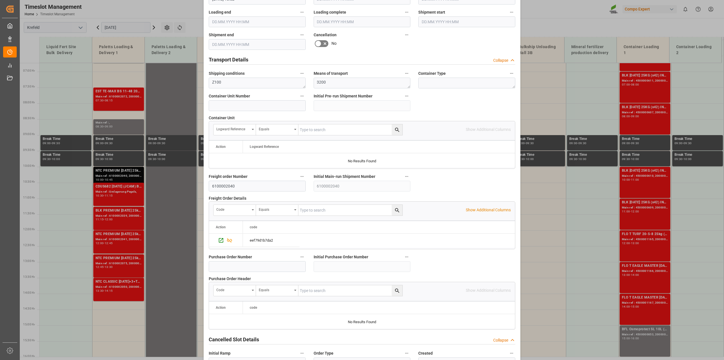
scroll to position [426, 0]
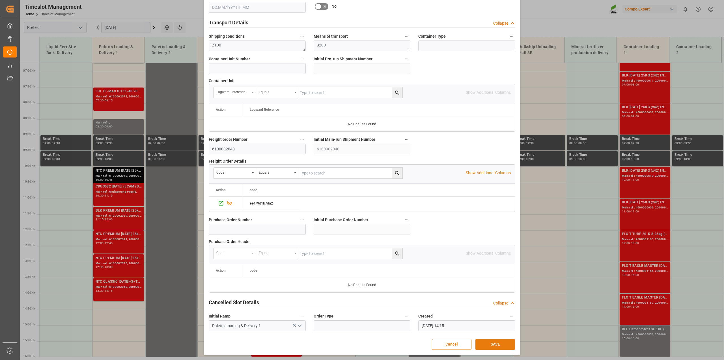
click at [494, 346] on button "SAVE" at bounding box center [496, 344] width 40 height 11
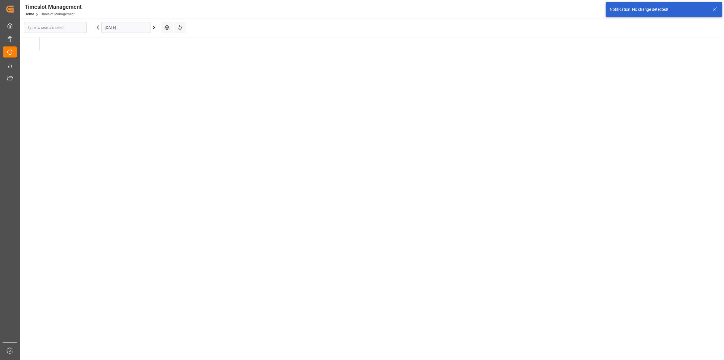
type input "Krefeld"
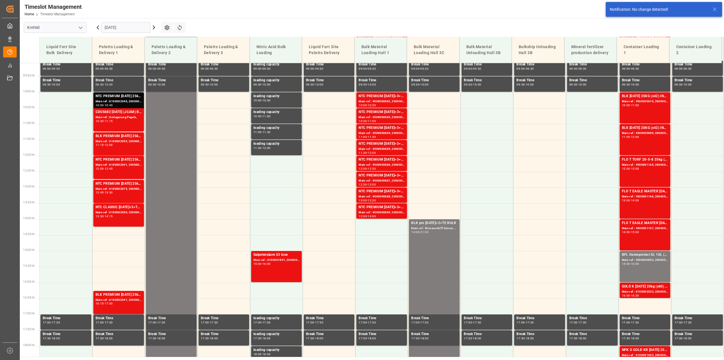
scroll to position [217, 0]
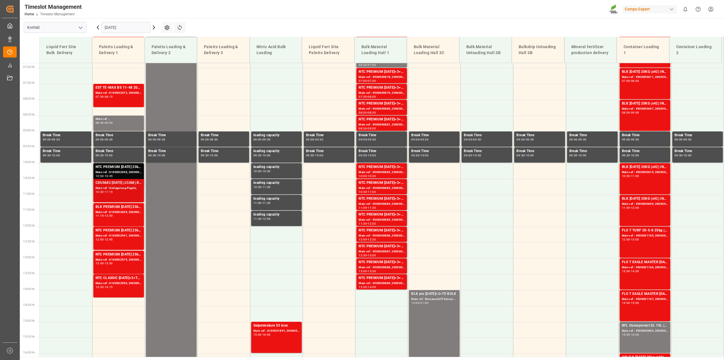
click at [111, 187] on div "Main ref : Umlagerung Pegels," at bounding box center [119, 188] width 46 height 5
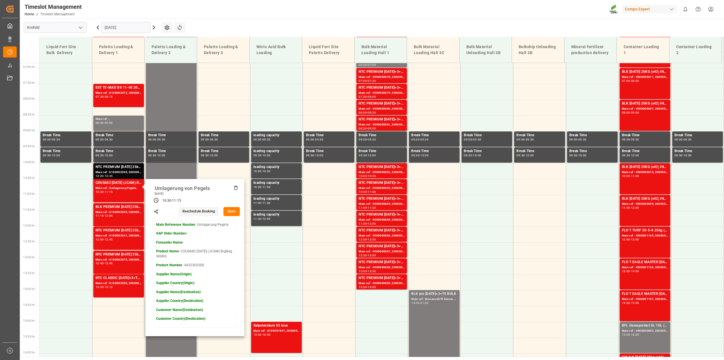
click at [235, 211] on button "Open" at bounding box center [232, 211] width 16 height 9
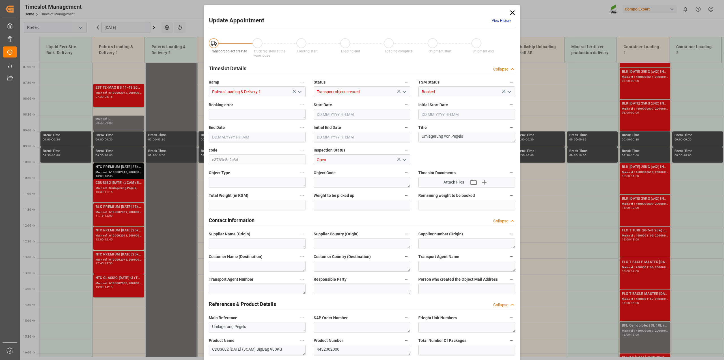
type input "18.09.2025 10:30"
type input "18.09.2025 11:15"
type input "16.09.2025 13:53"
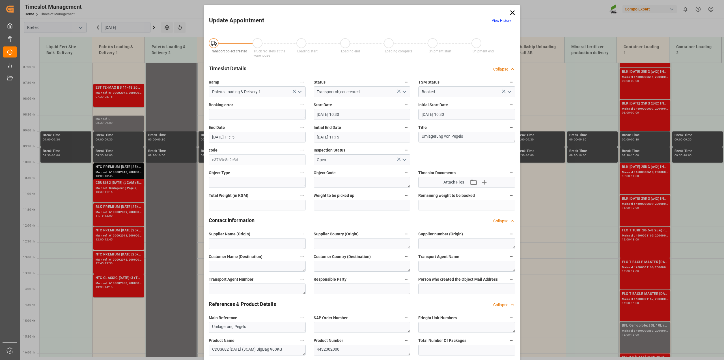
click at [373, 115] on input "18.09.2025 10:30" at bounding box center [362, 114] width 97 height 11
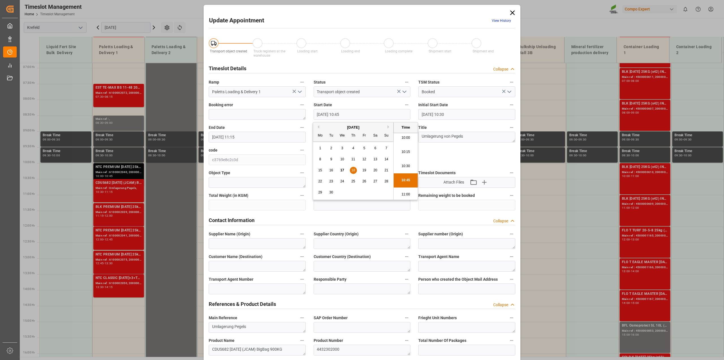
type input "18.09.2025 10:45"
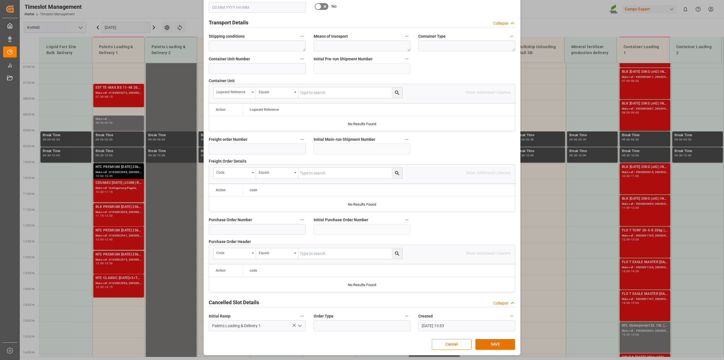
scroll to position [426, 0]
click at [497, 342] on button "SAVE" at bounding box center [496, 344] width 40 height 11
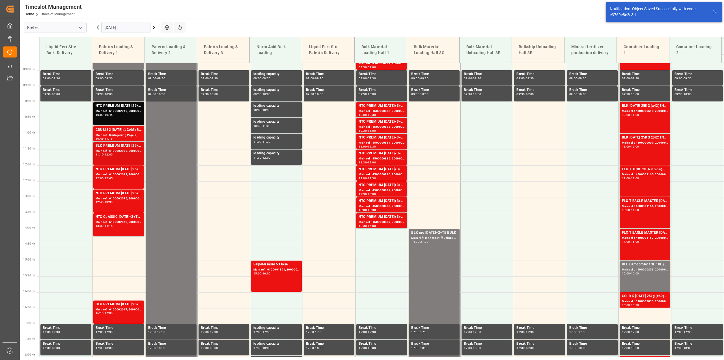
scroll to position [248, 0]
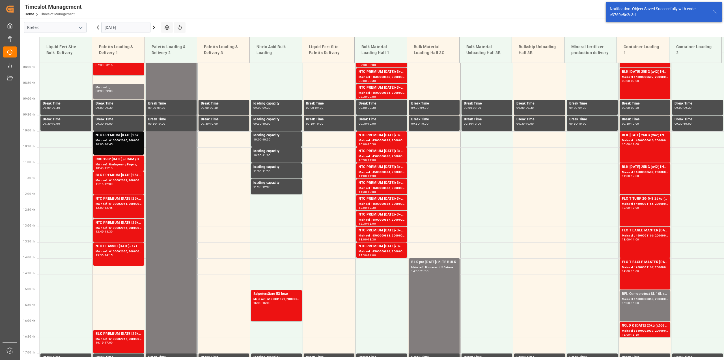
click at [125, 144] on div "10:00 - 10:45" at bounding box center [119, 144] width 46 height 3
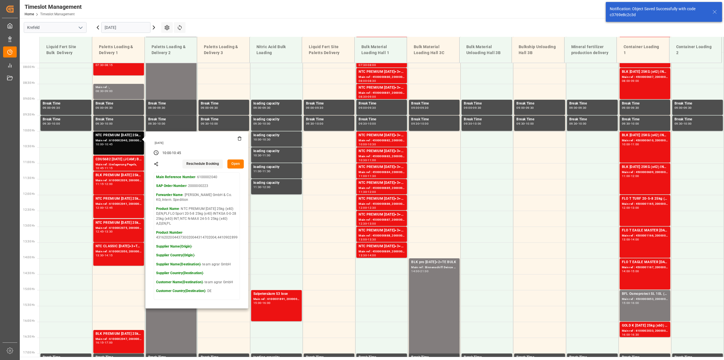
click at [236, 161] on button "Open" at bounding box center [236, 163] width 16 height 9
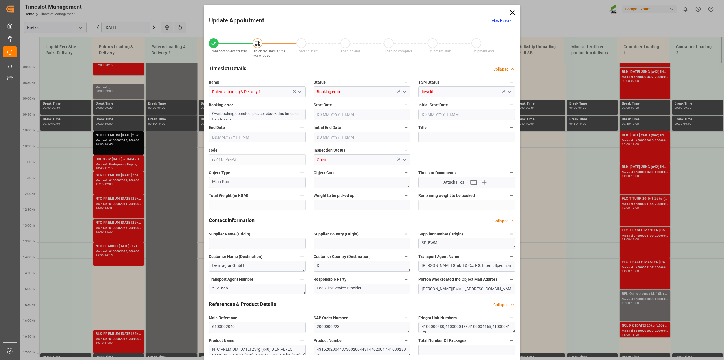
type input "25312"
type input "0"
type input "18.09.2025 10:00"
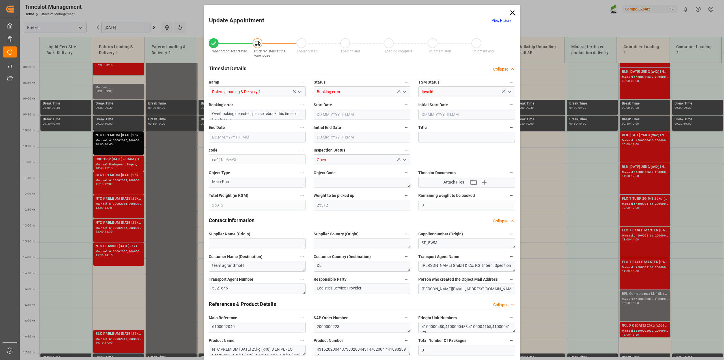
type input "18.09.2025 10:00"
type input "18.09.2025 10:45"
type input "18.09.2025 10:30"
type input "12.09.2025 13:52"
type input "16.09.2025 14:15"
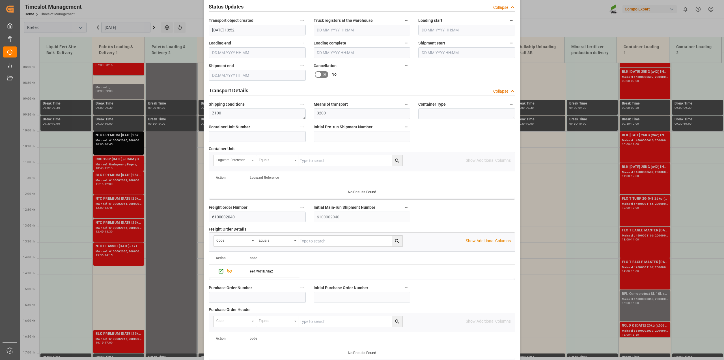
scroll to position [426, 0]
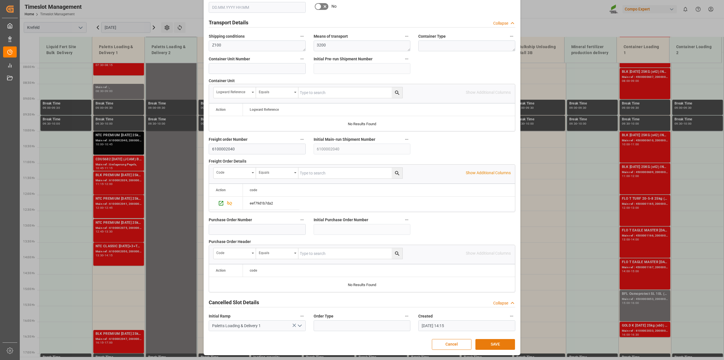
click at [490, 340] on button "SAVE" at bounding box center [496, 344] width 40 height 11
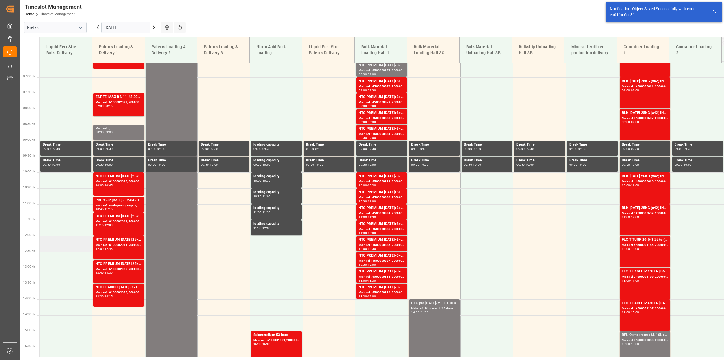
scroll to position [146, 0]
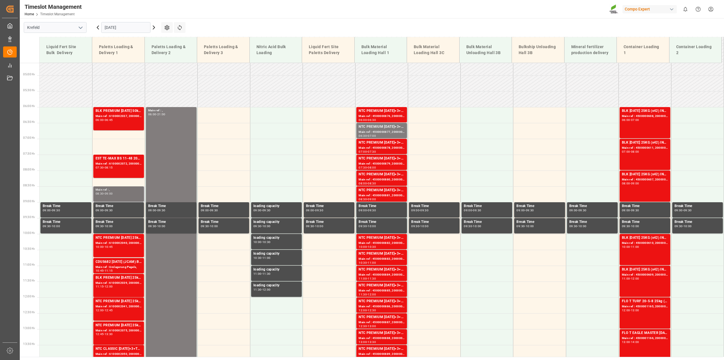
click at [117, 193] on div "08:30 - 09:00" at bounding box center [119, 193] width 46 height 3
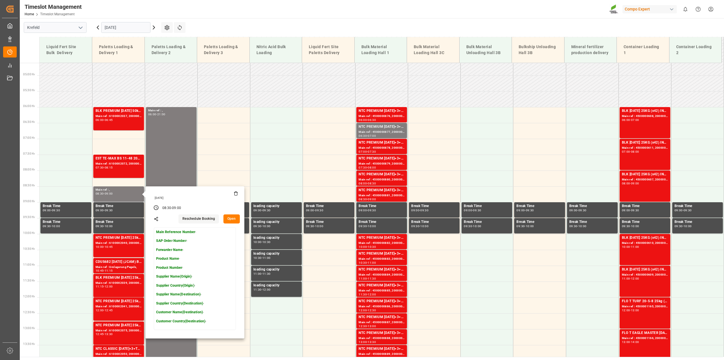
click at [229, 220] on button "Open" at bounding box center [232, 218] width 16 height 9
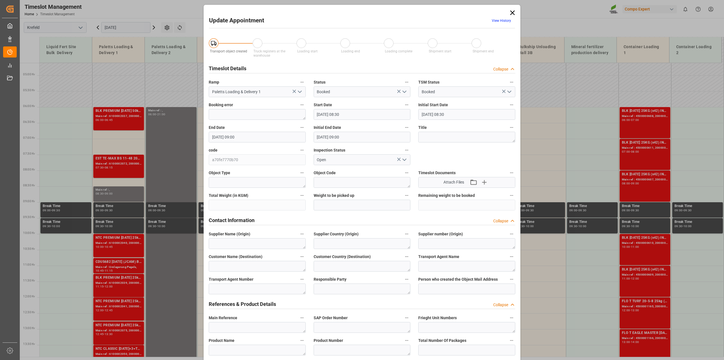
type input "18.09.2025 08:30"
type input "18.09.2025 09:00"
type input "17.09.2025 08:44"
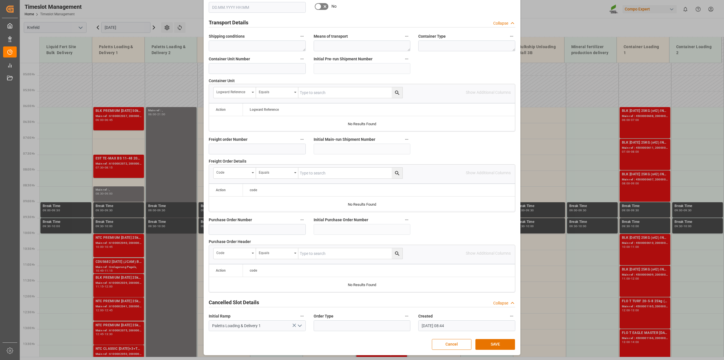
scroll to position [143, 0]
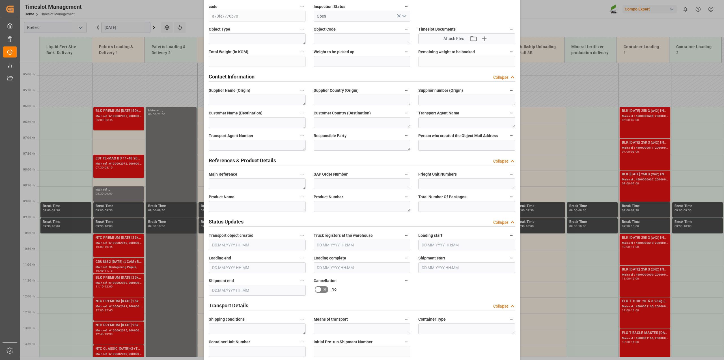
click at [324, 289] on icon at bounding box center [325, 289] width 3 height 3
click at [0, 0] on input "checkbox" at bounding box center [0, 0] width 0 height 0
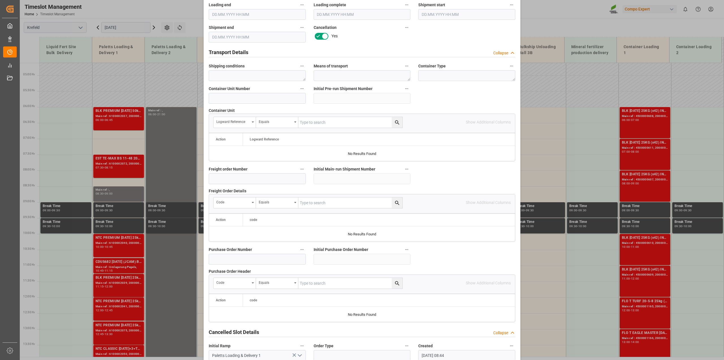
scroll to position [426, 0]
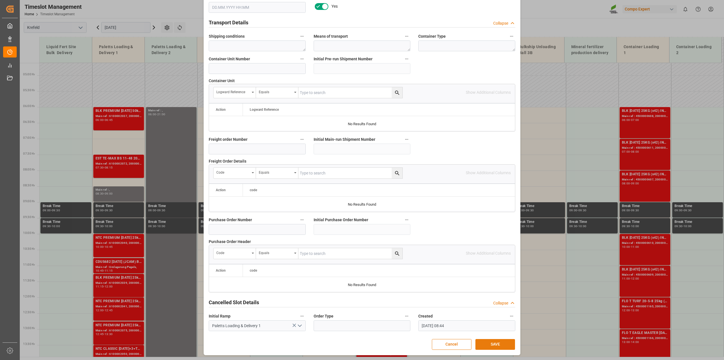
click at [491, 344] on button "SAVE" at bounding box center [496, 344] width 40 height 11
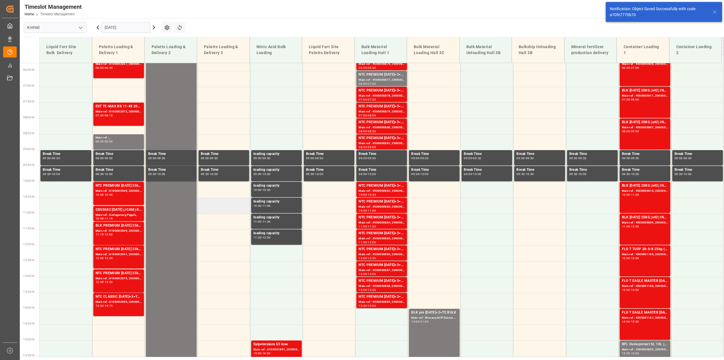
scroll to position [198, 0]
click at [124, 135] on div "Main ref : ," at bounding box center [119, 137] width 46 height 5
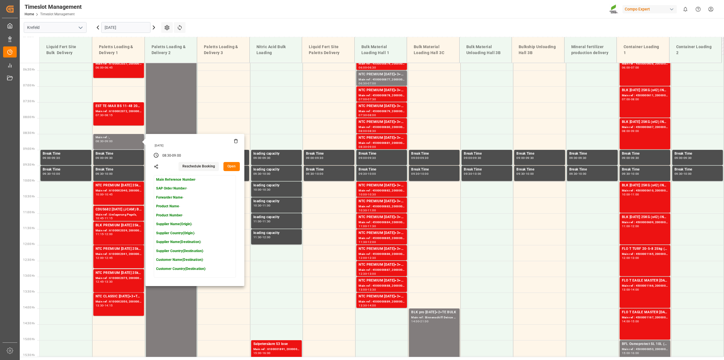
click at [235, 141] on icon at bounding box center [236, 141] width 3 height 3
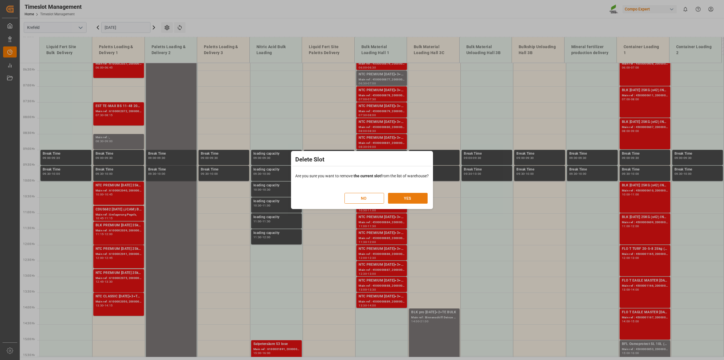
click at [402, 196] on button "YES" at bounding box center [408, 198] width 40 height 11
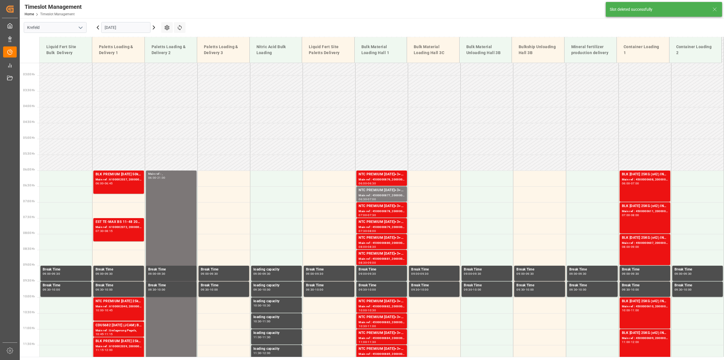
scroll to position [295, 0]
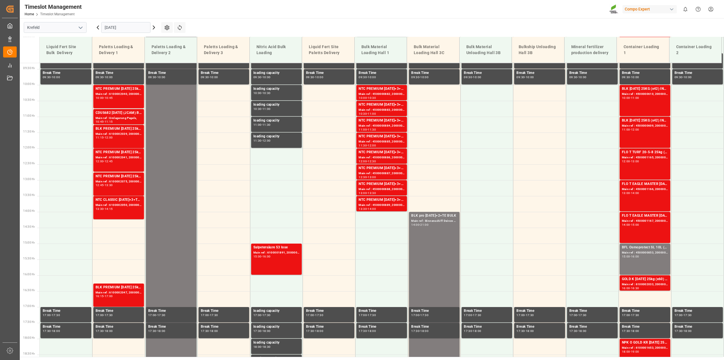
click at [98, 29] on icon at bounding box center [98, 27] width 2 height 3
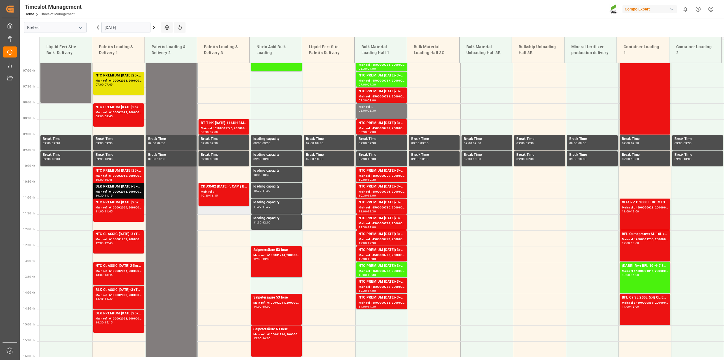
scroll to position [178, 0]
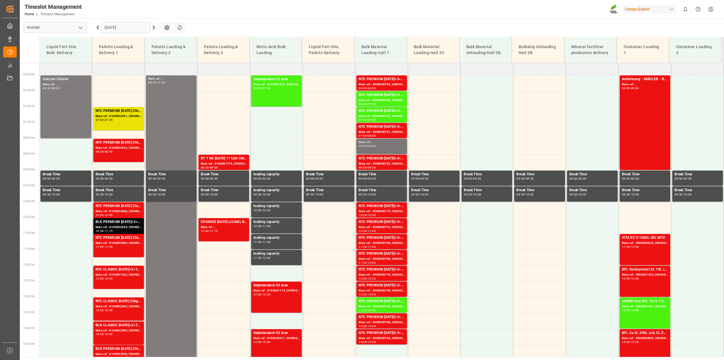
click at [385, 145] on div "08:00 - 08:30" at bounding box center [382, 146] width 46 height 3
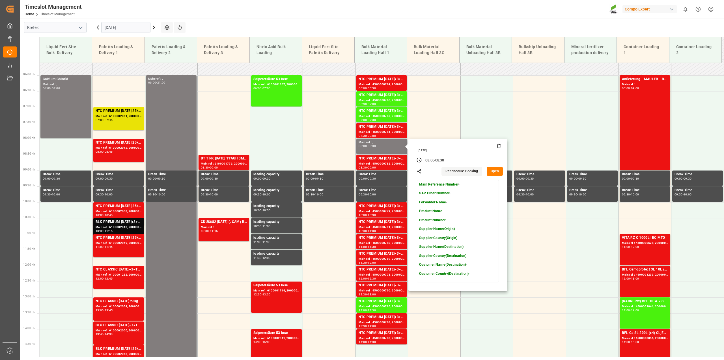
click at [497, 145] on icon at bounding box center [499, 145] width 5 height 5
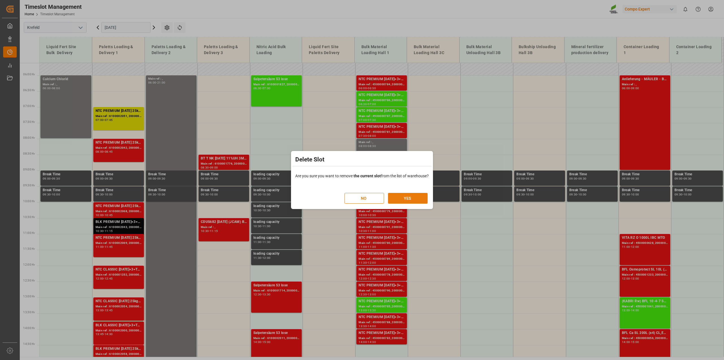
click at [416, 198] on button "YES" at bounding box center [408, 198] width 40 height 11
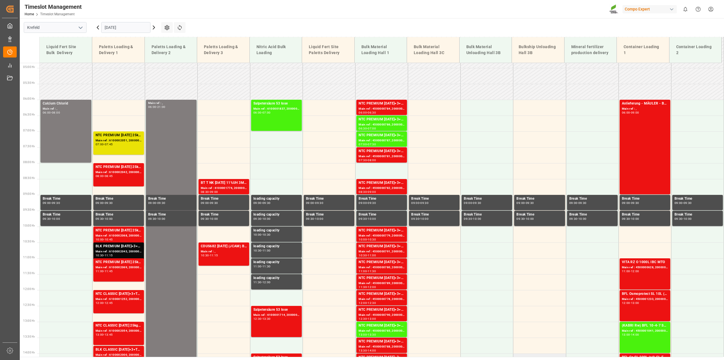
scroll to position [259, 0]
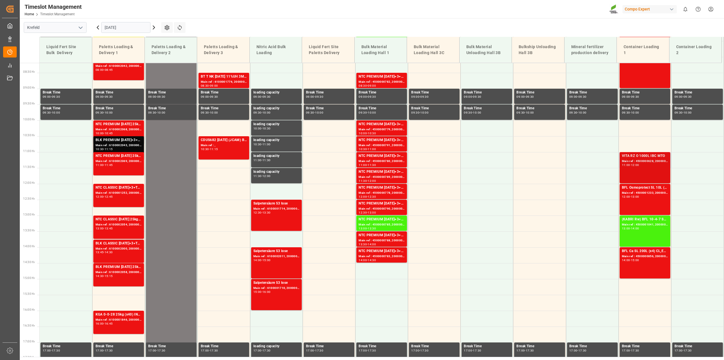
click at [654, 164] on div "11:00 - 12:00" at bounding box center [645, 165] width 46 height 3
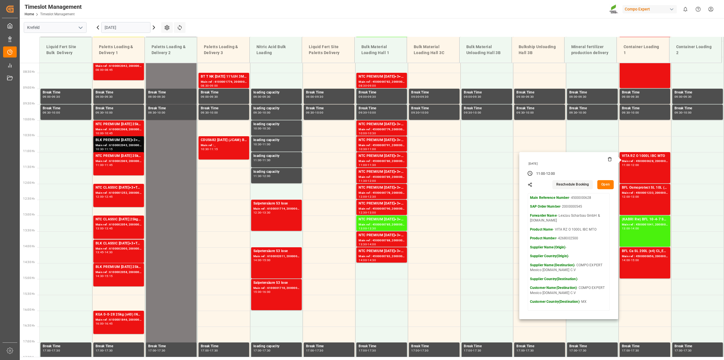
click at [404, 16] on div "Timeslot Management Home Timeslot Management Compo Expert 0 Notifications Only …" at bounding box center [370, 9] width 709 height 18
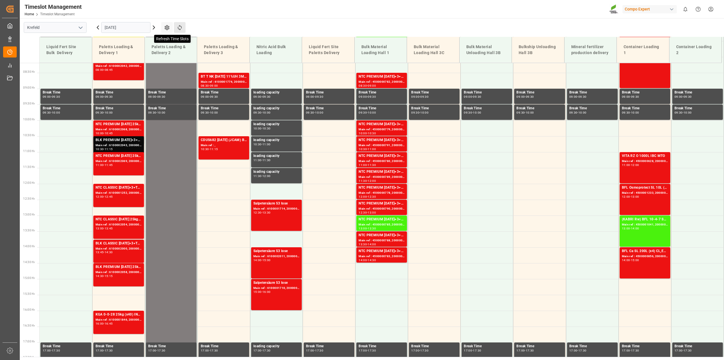
click at [181, 29] on icon at bounding box center [180, 28] width 6 height 6
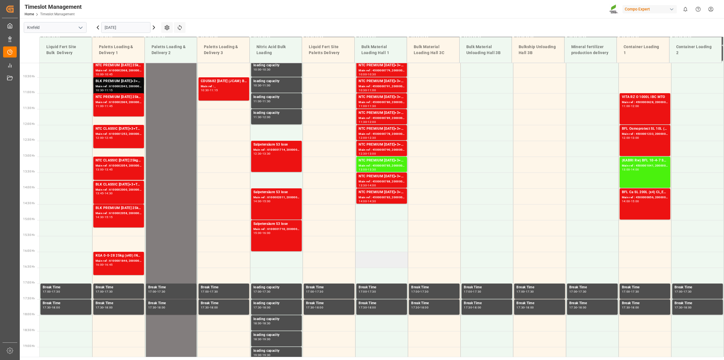
scroll to position [319, 0]
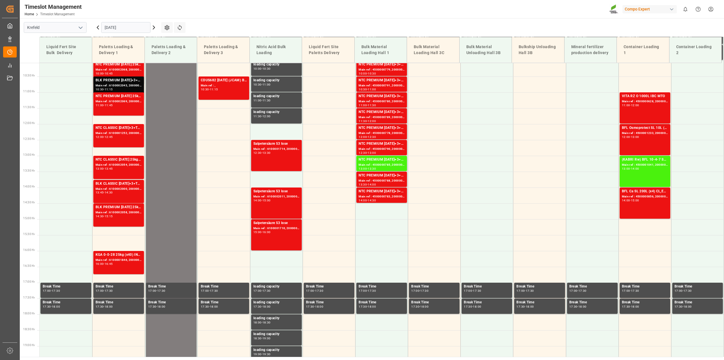
click at [125, 25] on input "[DATE]" at bounding box center [125, 27] width 49 height 11
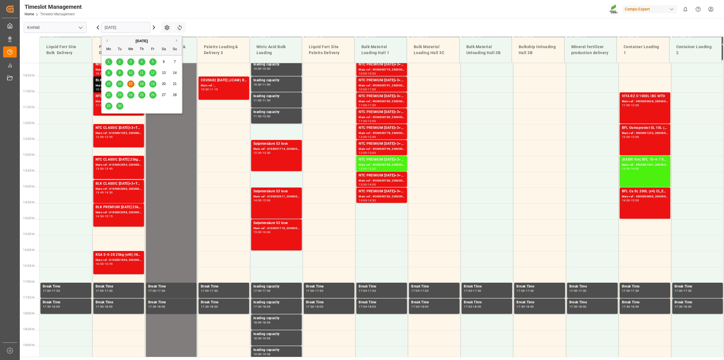
click at [142, 84] on span "18" at bounding box center [142, 84] width 4 height 4
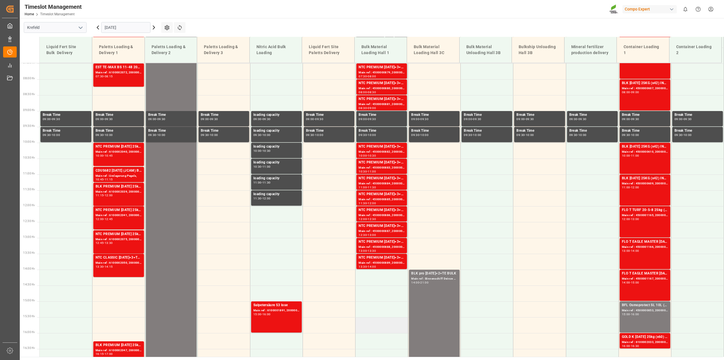
scroll to position [142, 0]
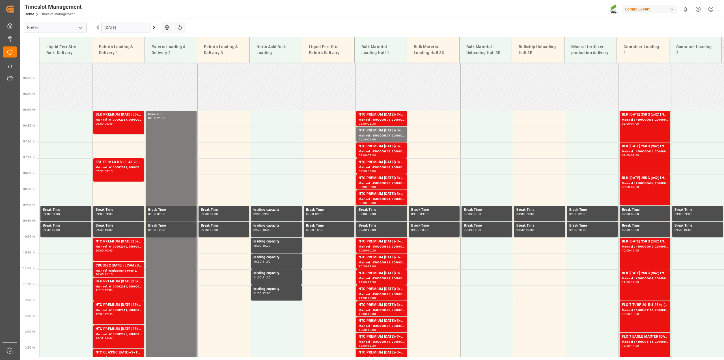
click at [117, 27] on input "18.09.2025" at bounding box center [125, 27] width 49 height 11
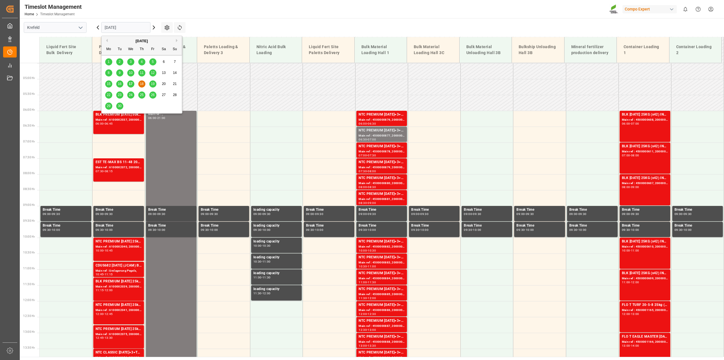
click at [98, 26] on icon at bounding box center [98, 27] width 7 height 7
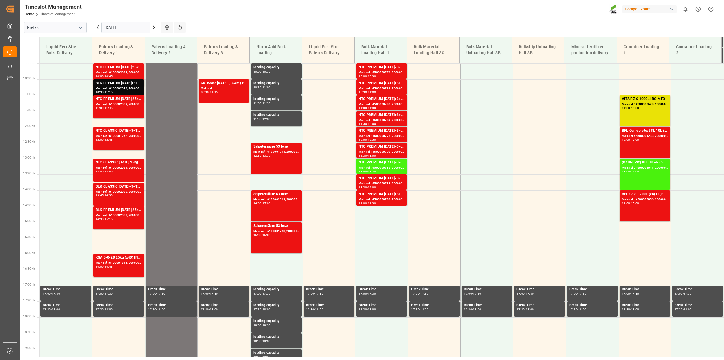
scroll to position [319, 0]
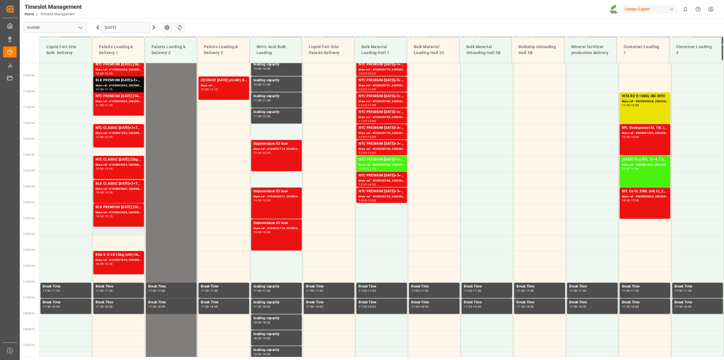
click at [122, 234] on td at bounding box center [118, 227] width 53 height 16
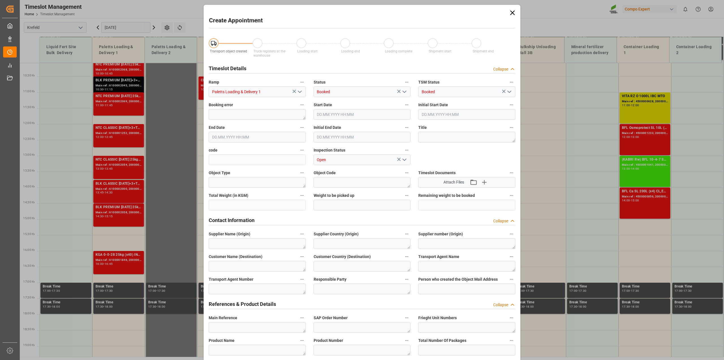
type input "17.09.2025 15:00"
type input "17.09.2025 15:30"
click at [358, 115] on input "17.09.2025 15:00" at bounding box center [362, 114] width 97 height 11
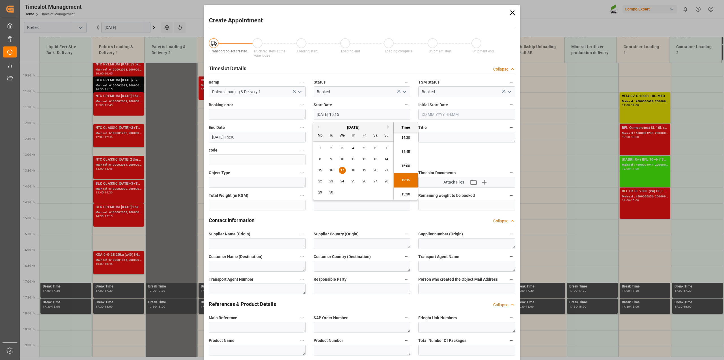
type input "17.09.2025 15:15"
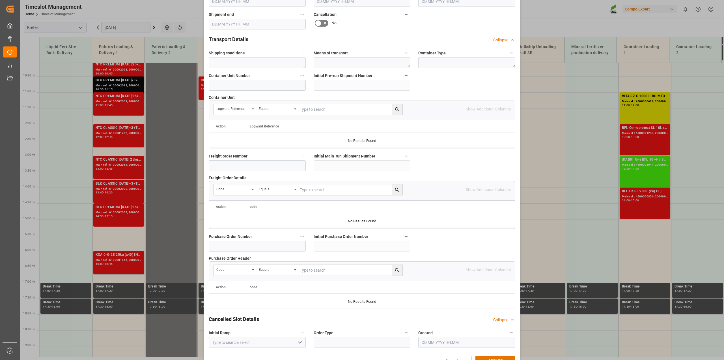
scroll to position [426, 0]
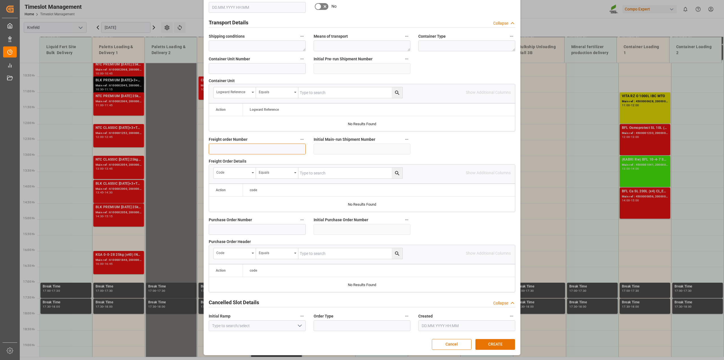
click at [222, 144] on input at bounding box center [257, 148] width 97 height 11
paste input "6100001947"
type input "6100001947"
click at [495, 342] on button "CREATE" at bounding box center [496, 344] width 40 height 11
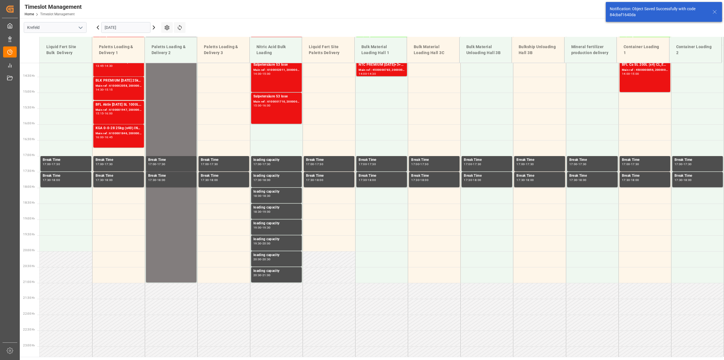
scroll to position [446, 0]
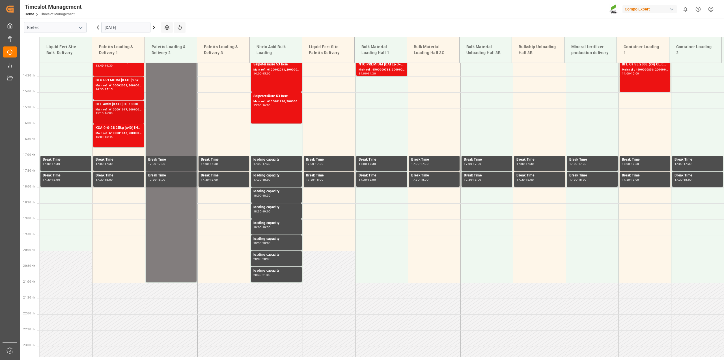
click at [123, 113] on div "15:15 - 16:00" at bounding box center [119, 113] width 46 height 3
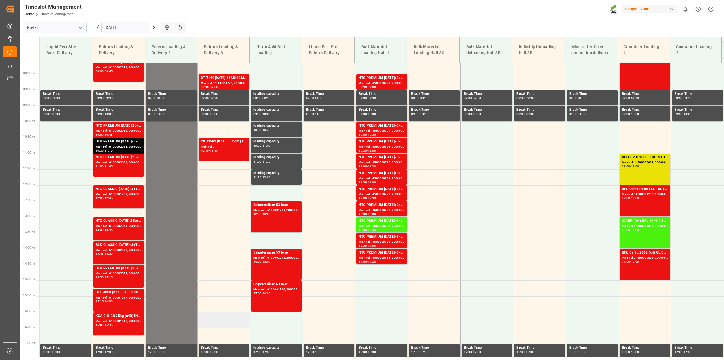
scroll to position [198, 0]
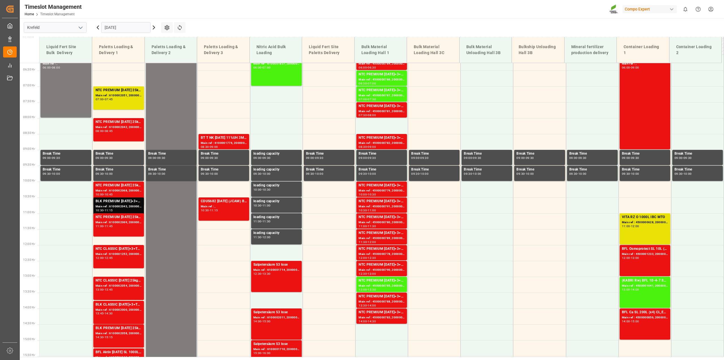
drag, startPoint x: 183, startPoint y: 26, endPoint x: 193, endPoint y: 35, distance: 13.7
click at [183, 26] on button "Refresh Time Slots" at bounding box center [180, 27] width 12 height 11
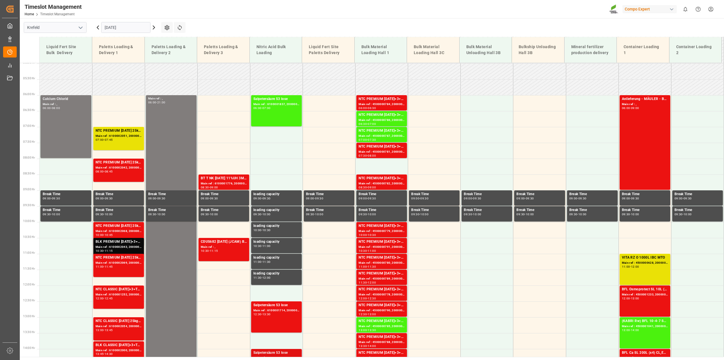
scroll to position [142, 0]
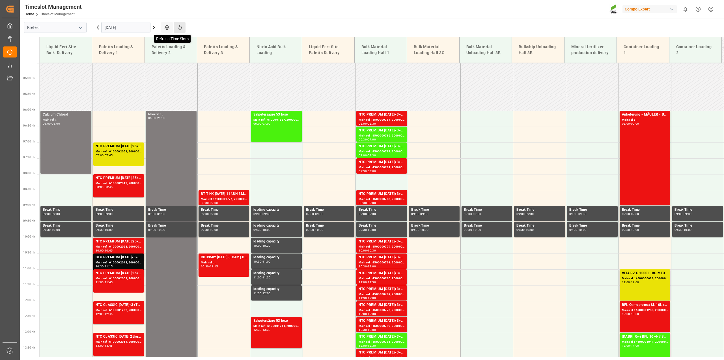
click at [179, 27] on icon at bounding box center [180, 28] width 6 height 6
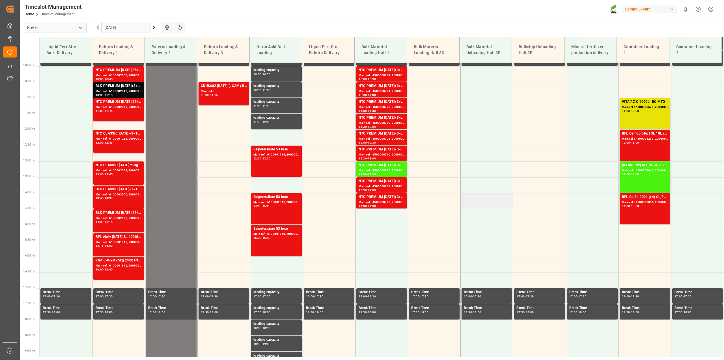
scroll to position [316, 0]
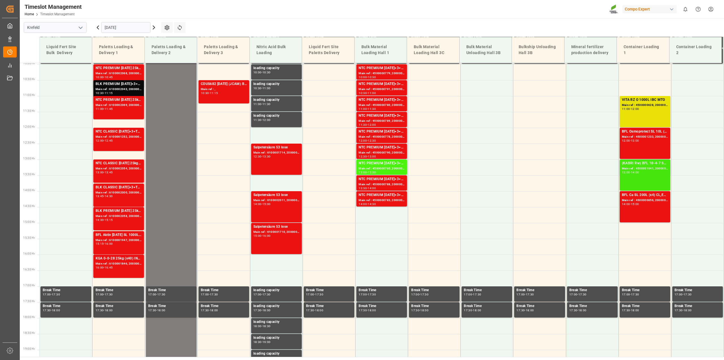
click at [630, 171] on div "-" at bounding box center [630, 172] width 1 height 3
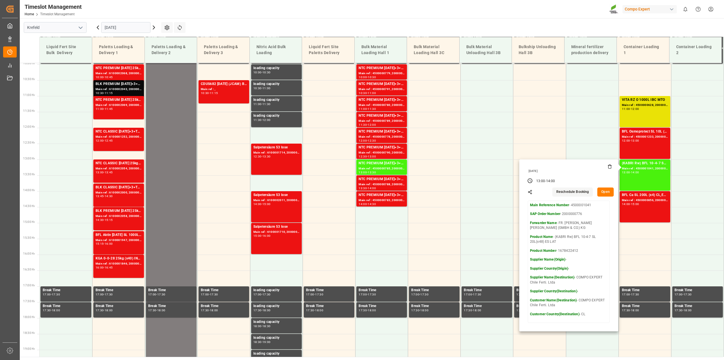
click at [606, 192] on button "Open" at bounding box center [606, 191] width 16 height 9
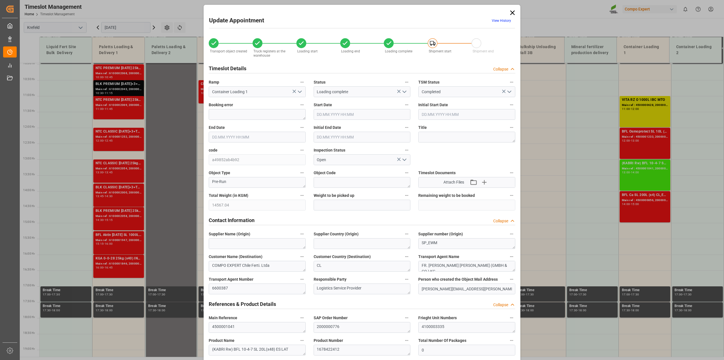
type input "17.09.2025 13:00"
type input "17.09.2025 14:00"
type input "17.09.2025 13:30"
type input "10.09.2025 11:17"
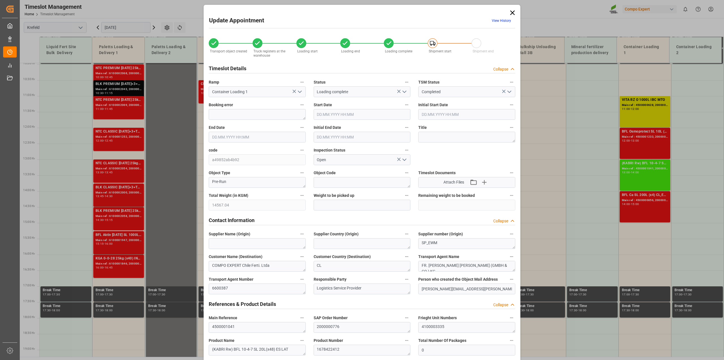
type input "17.09.2025 11:27"
type input "17.09.2025 11:50"
type input "08.09.2025 10:57"
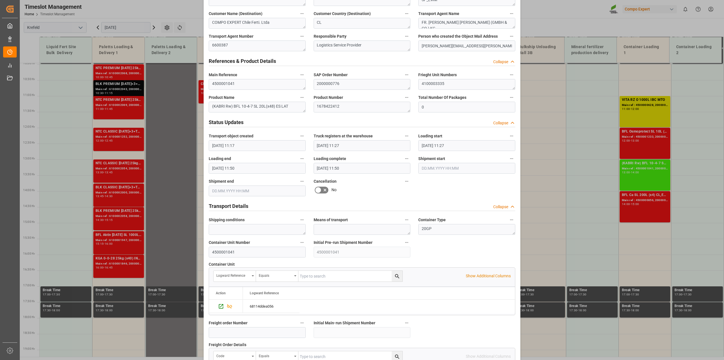
scroll to position [283, 0]
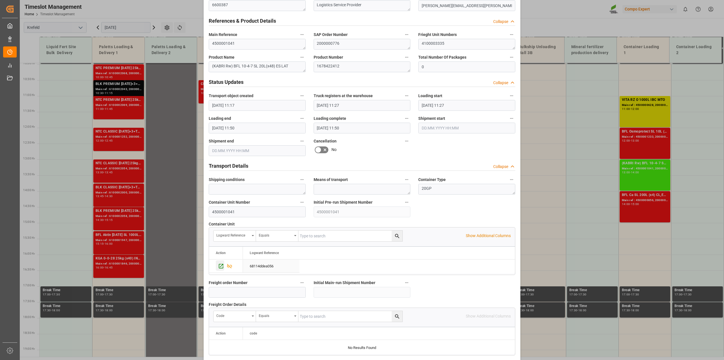
click at [216, 266] on div "Press SPACE to select this row." at bounding box center [220, 265] width 8 height 10
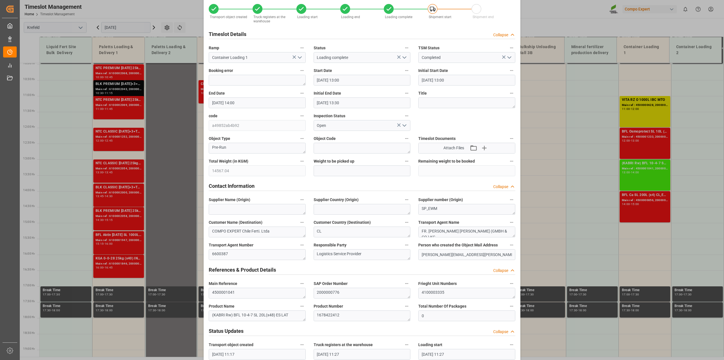
scroll to position [0, 0]
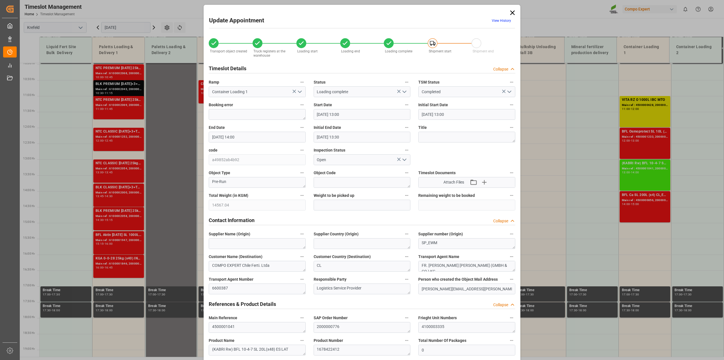
click at [512, 13] on icon at bounding box center [512, 12] width 5 height 5
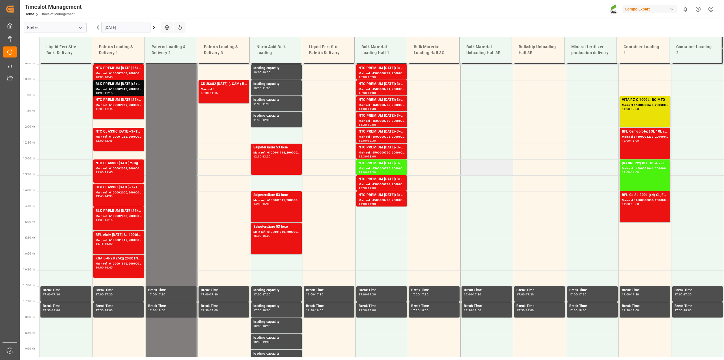
scroll to position [139, 0]
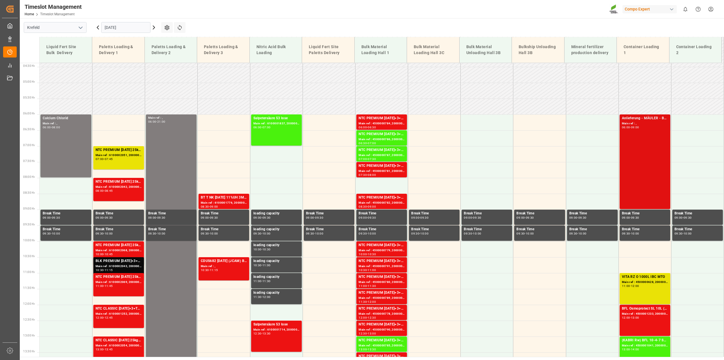
click at [634, 125] on div "Main ref : ," at bounding box center [645, 123] width 46 height 5
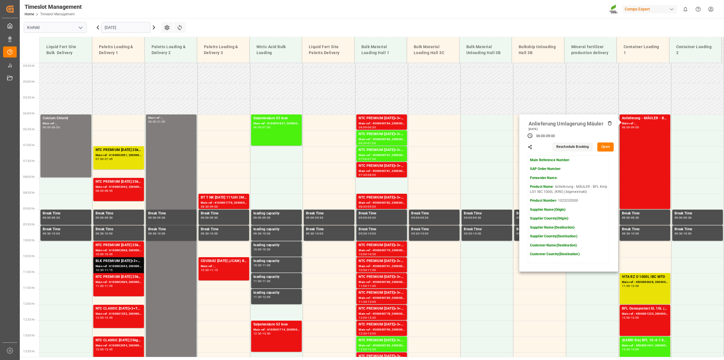
click at [606, 146] on button "Open" at bounding box center [606, 146] width 16 height 9
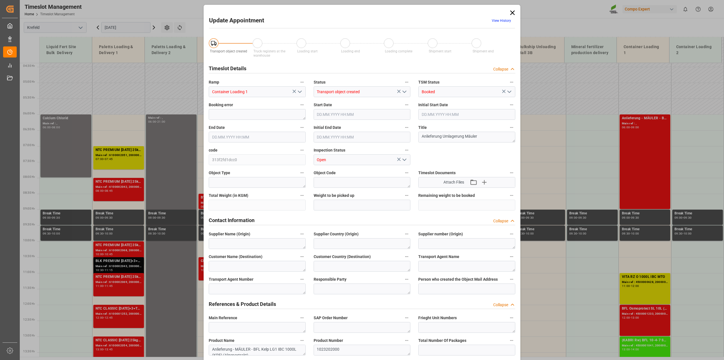
type input "17.09.2025 06:00"
type input "17.09.2025 09:00"
type input "15.09.2025 12:54"
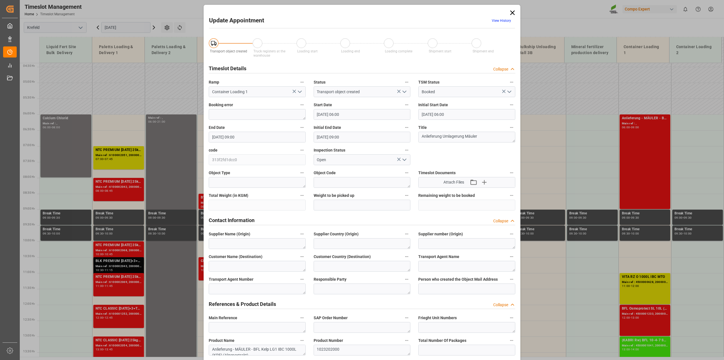
click at [403, 91] on polyline "open menu" at bounding box center [404, 92] width 3 height 2
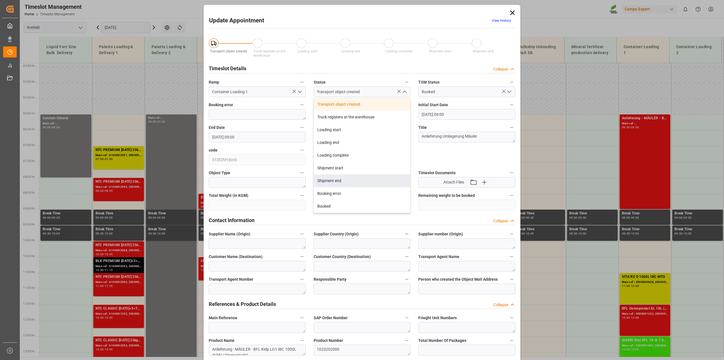
click at [347, 179] on div "Shipment end" at bounding box center [362, 180] width 96 height 13
type input "Shipment end"
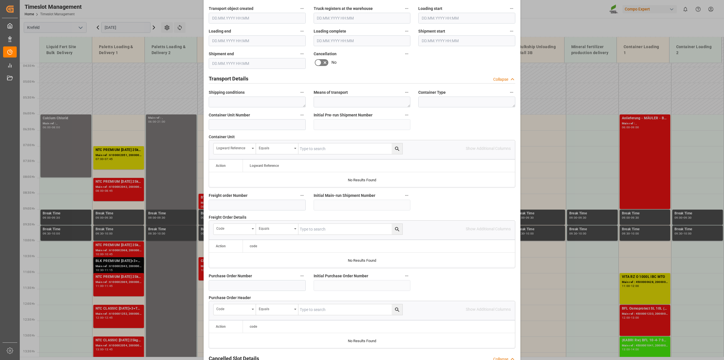
scroll to position [426, 0]
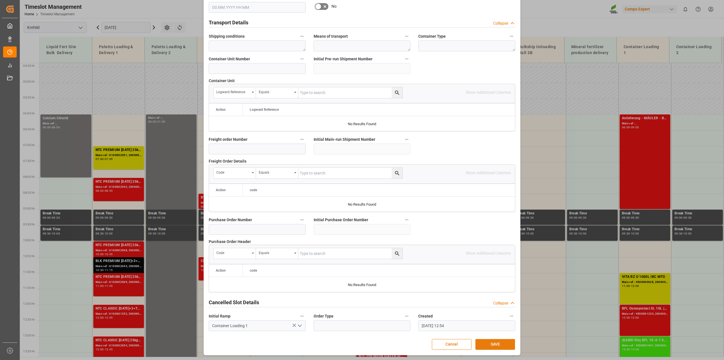
click at [482, 344] on button "SAVE" at bounding box center [496, 344] width 40 height 11
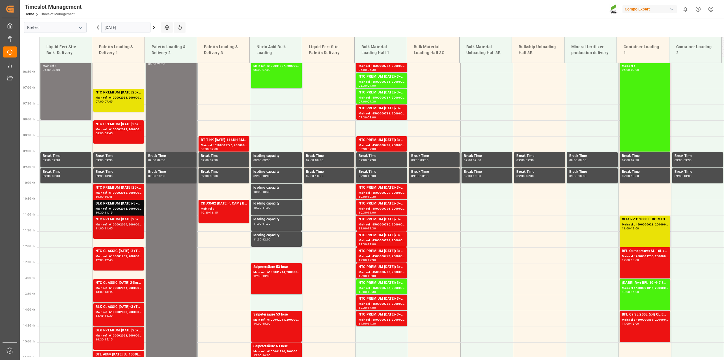
scroll to position [19, 0]
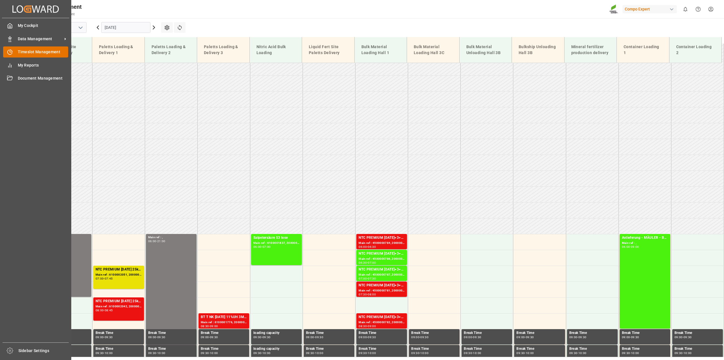
click at [33, 53] on span "Timeslot Management" at bounding box center [43, 52] width 51 height 6
click at [34, 39] on span "Data Management" at bounding box center [40, 39] width 45 height 6
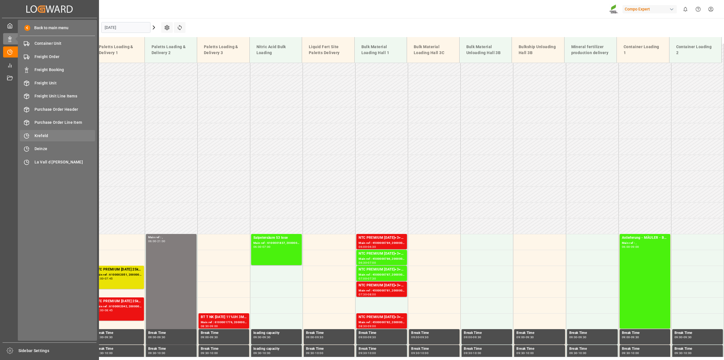
click at [55, 132] on div "Krefeld Krefeld" at bounding box center [57, 135] width 75 height 11
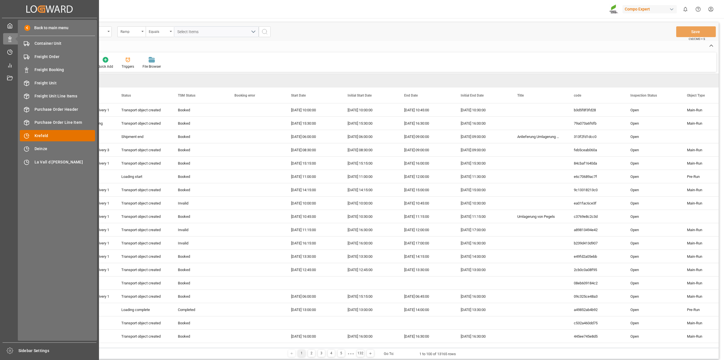
click at [50, 135] on span "Krefeld" at bounding box center [65, 136] width 61 height 6
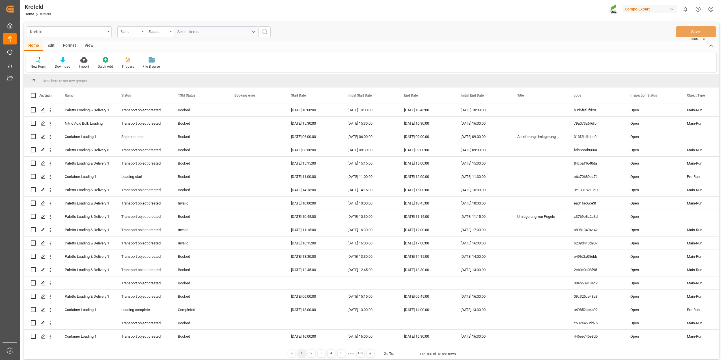
click at [140, 30] on div "Ramp" at bounding box center [131, 31] width 28 height 11
type input "freight"
click at [143, 57] on div "Freight order Number" at bounding box center [160, 58] width 84 height 12
click at [190, 32] on input "text" at bounding box center [216, 31] width 85 height 11
type input "6100002057"
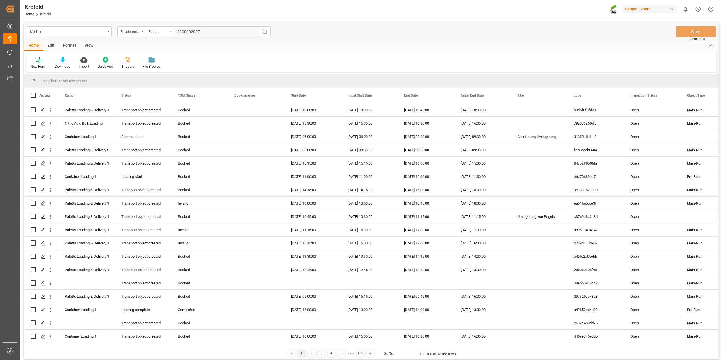
click at [268, 33] on icon "search button" at bounding box center [264, 31] width 7 height 7
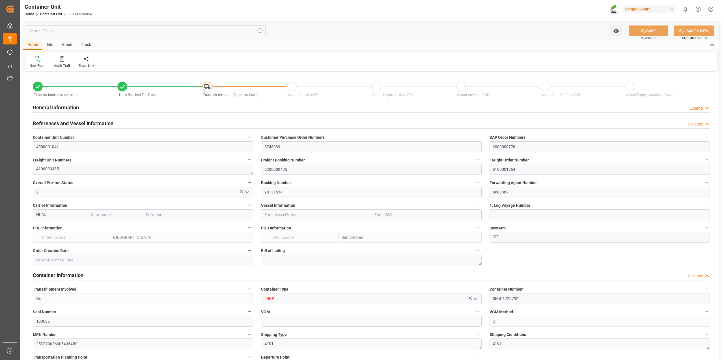
type input "Hapag [PERSON_NAME]"
type input "Hapag Lloyd Aktiengesellschaft"
type input "BEANR"
type input "CLSAI"
type input "7"
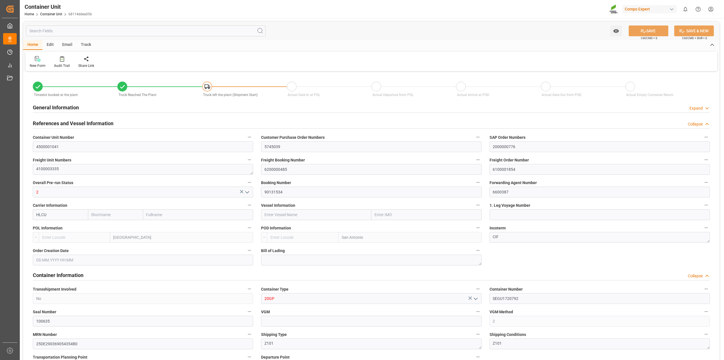
type input "0"
type input "8"
type input "0"
type input "14567.04"
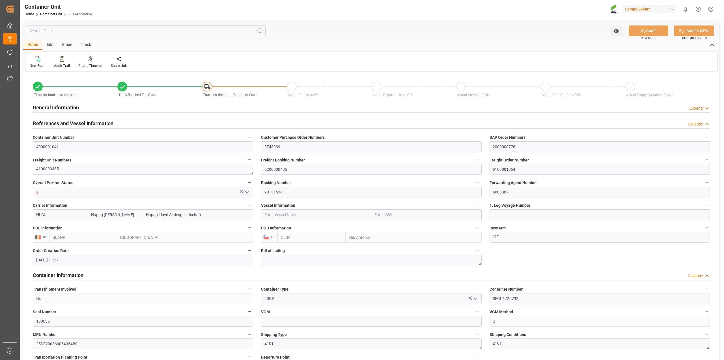
type input "[DATE] 11:17"
type input "[DATE] 11:27"
type input "[DATE] 11:50"
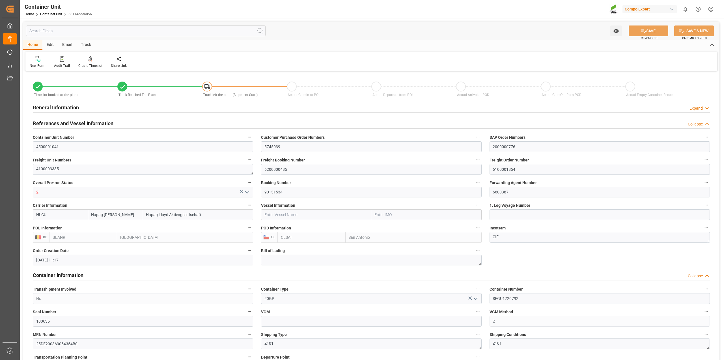
type input "[DATE]"
drag, startPoint x: 523, startPoint y: 171, endPoint x: 422, endPoint y: 169, distance: 100.5
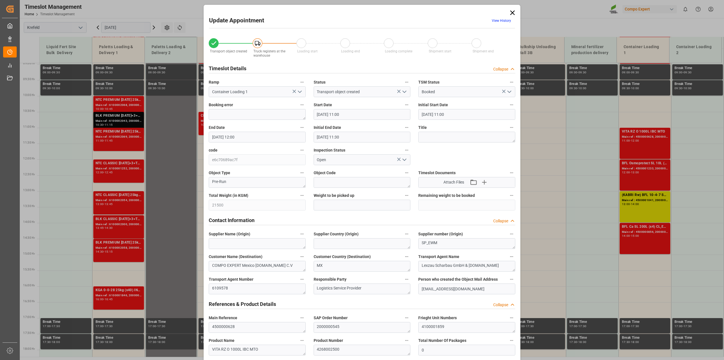
click at [514, 14] on icon at bounding box center [513, 13] width 8 height 8
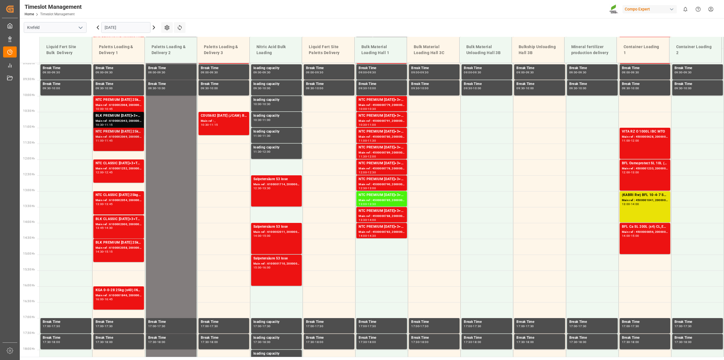
scroll to position [142, 0]
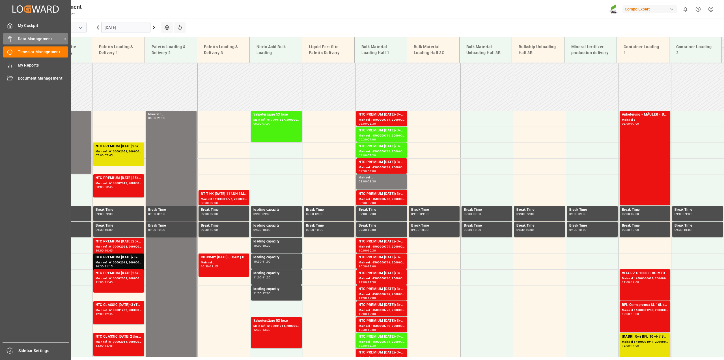
click at [26, 38] on span "Data Management" at bounding box center [40, 39] width 45 height 6
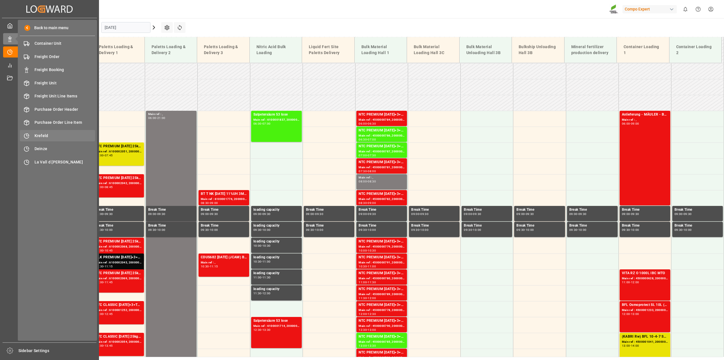
click at [48, 134] on span "Krefeld" at bounding box center [65, 136] width 61 height 6
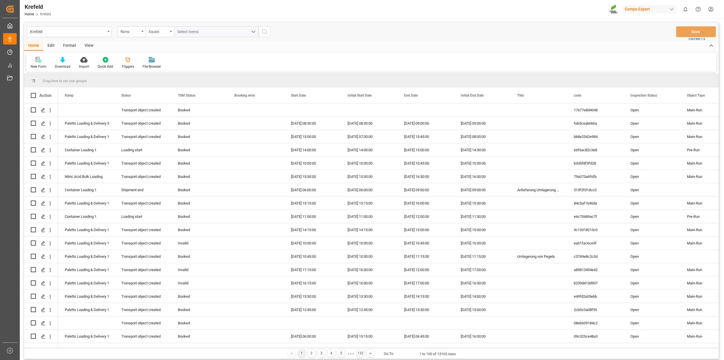
click at [142, 30] on div "Ramp" at bounding box center [131, 31] width 28 height 11
type input "fre"
click at [153, 59] on div "Freight order Number" at bounding box center [160, 58] width 84 height 12
click at [190, 30] on input "text" at bounding box center [216, 31] width 85 height 11
type input "6100001659"
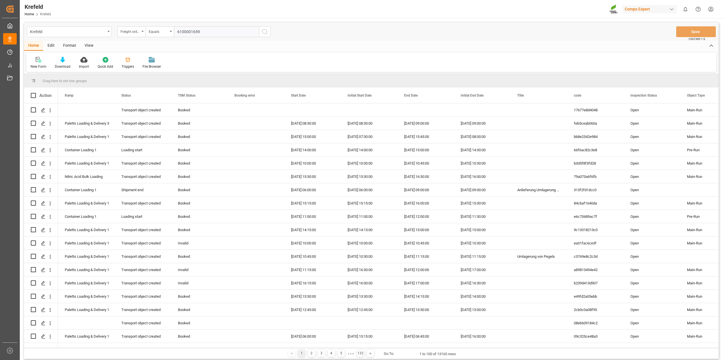
click at [263, 33] on icon "search button" at bounding box center [264, 31] width 7 height 7
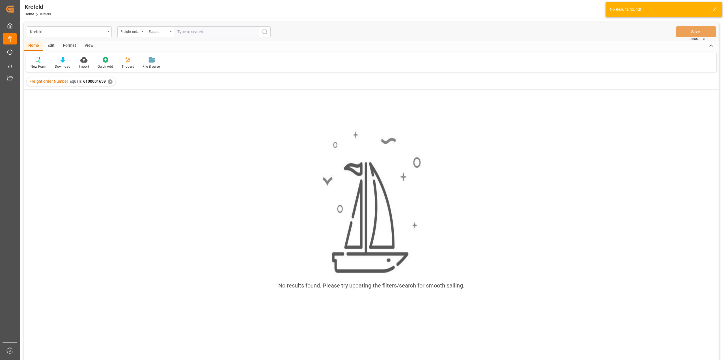
click at [110, 83] on div "✕" at bounding box center [110, 81] width 5 height 5
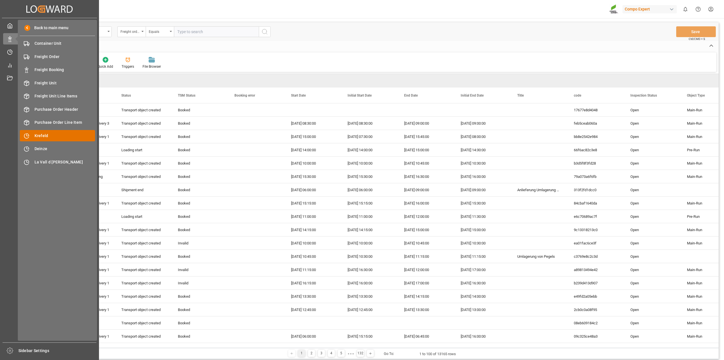
click at [47, 134] on span "Krefeld" at bounding box center [65, 136] width 61 height 6
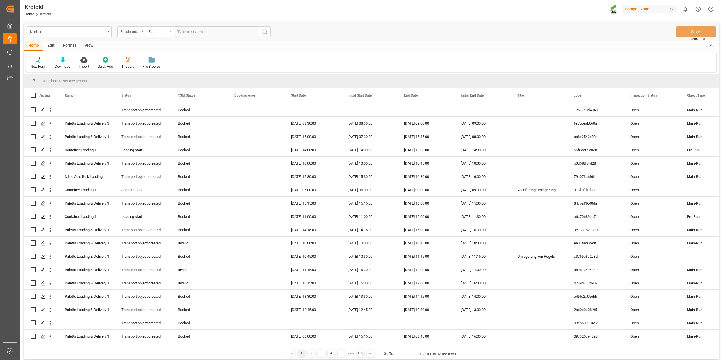
click at [141, 32] on div "Freight order Number" at bounding box center [131, 31] width 28 height 11
type input "cont"
click at [145, 71] on div "Container Unit Number" at bounding box center [160, 70] width 84 height 12
click at [197, 33] on input "text" at bounding box center [216, 31] width 85 height 11
type input "4500000176"
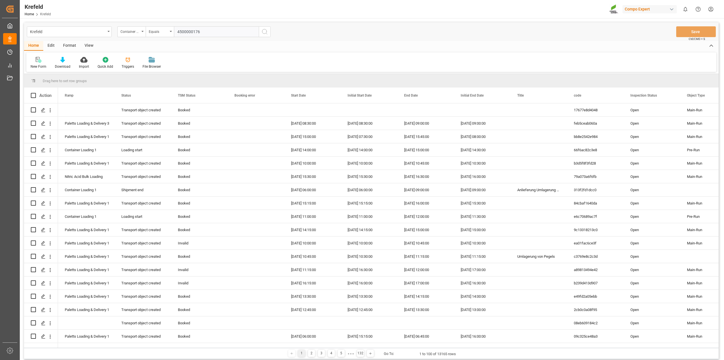
click at [268, 30] on icon "search button" at bounding box center [264, 31] width 7 height 7
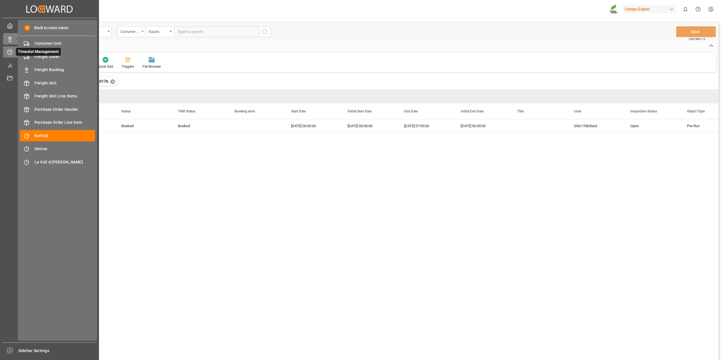
click at [10, 52] on icon at bounding box center [11, 51] width 2 height 2
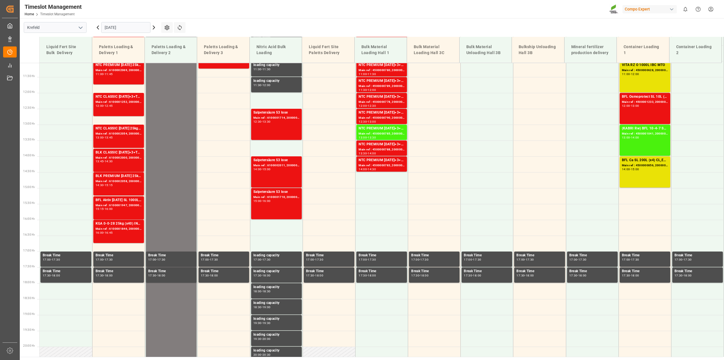
scroll to position [351, 0]
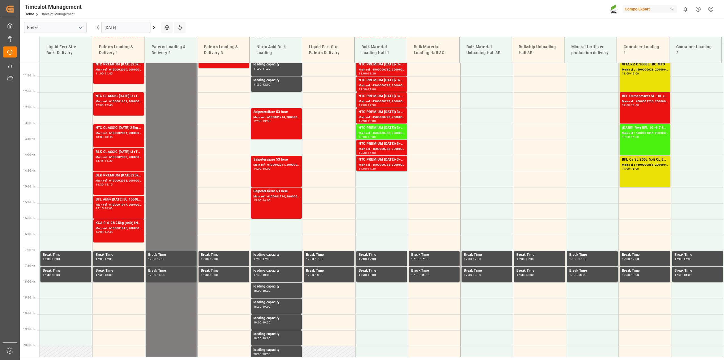
click at [121, 28] on input "[DATE]" at bounding box center [125, 27] width 49 height 11
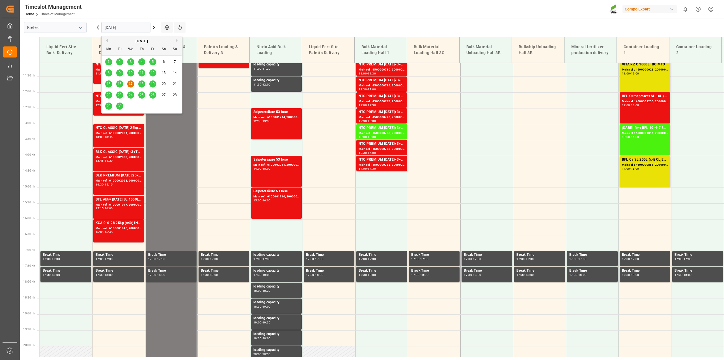
click at [110, 95] on span "22" at bounding box center [109, 95] width 4 height 4
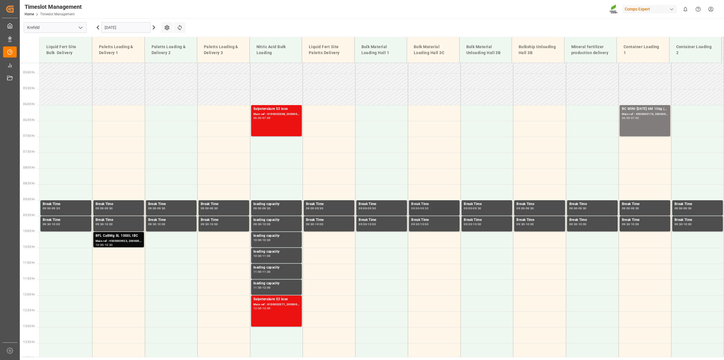
scroll to position [139, 0]
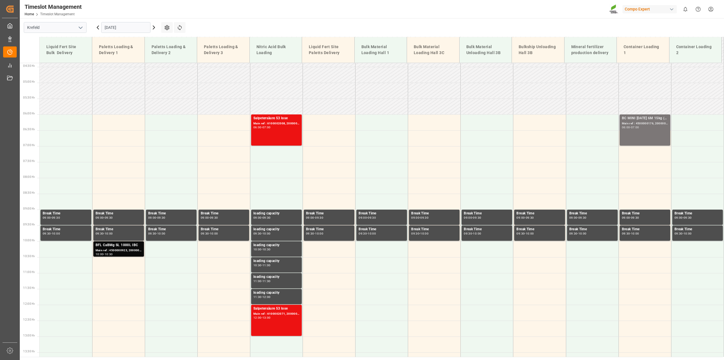
click at [642, 134] on div "BC MINI [DATE] 6M 15kg (x60) WW; Main ref : 4500000176, 2000000037; 06:00 - 07:…" at bounding box center [645, 129] width 46 height 29
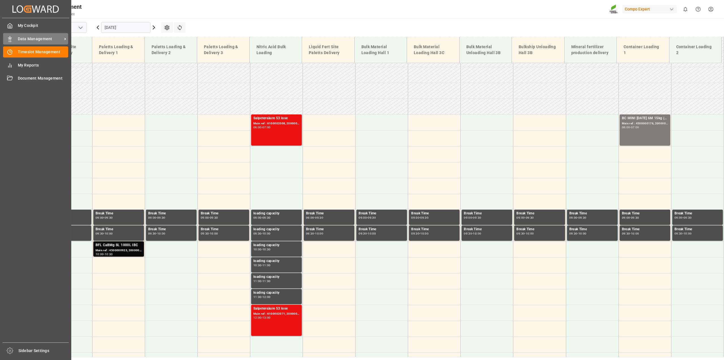
click at [30, 38] on span "Data Management" at bounding box center [40, 39] width 45 height 6
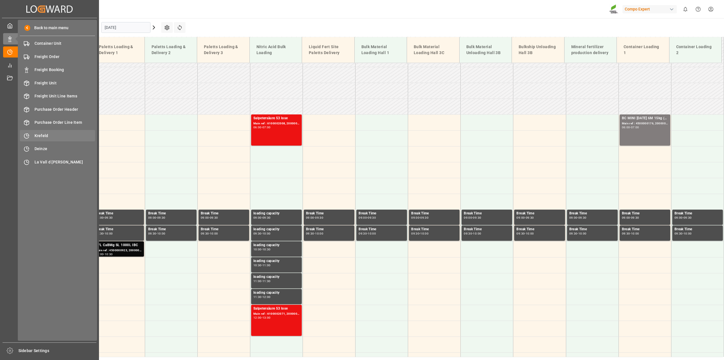
click at [37, 134] on span "Krefeld" at bounding box center [65, 136] width 61 height 6
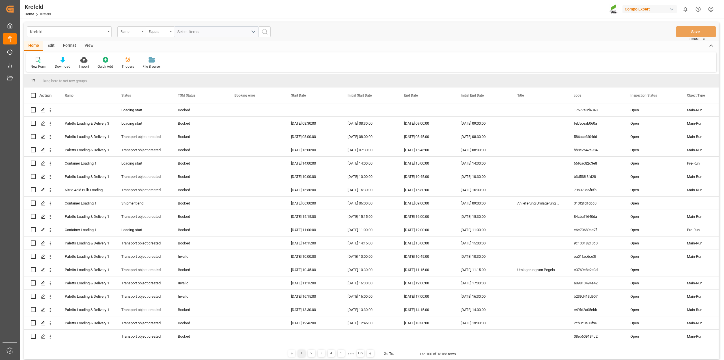
click at [144, 32] on div "Ramp" at bounding box center [131, 31] width 28 height 11
type input "frei"
click at [147, 58] on div "Freight order Number" at bounding box center [160, 58] width 84 height 12
type input "6100002057"
click at [268, 32] on icon "search button" at bounding box center [264, 31] width 7 height 7
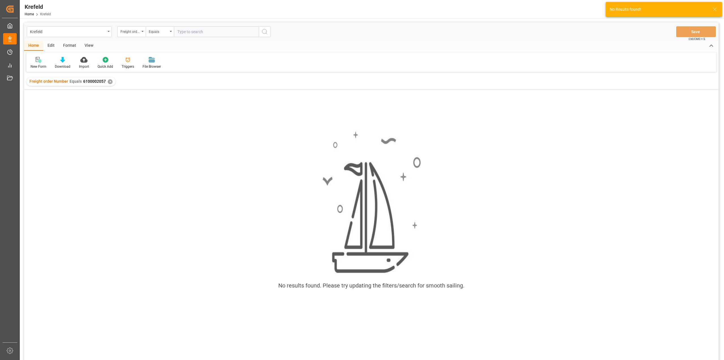
click at [109, 81] on div "✕" at bounding box center [110, 81] width 5 height 5
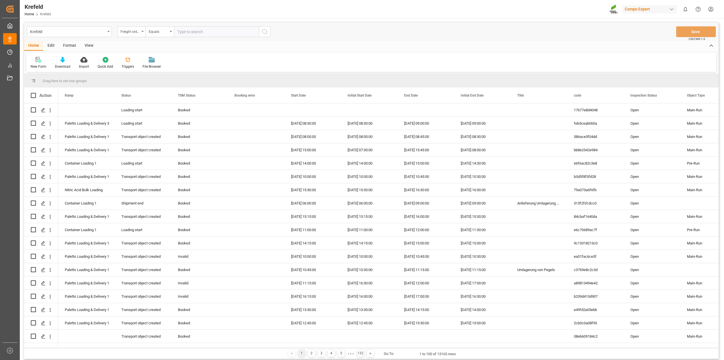
click at [203, 33] on input "text" at bounding box center [216, 31] width 85 height 11
paste input "6100002083"
type input "6100002083"
click at [267, 31] on icon "search button" at bounding box center [264, 31] width 7 height 7
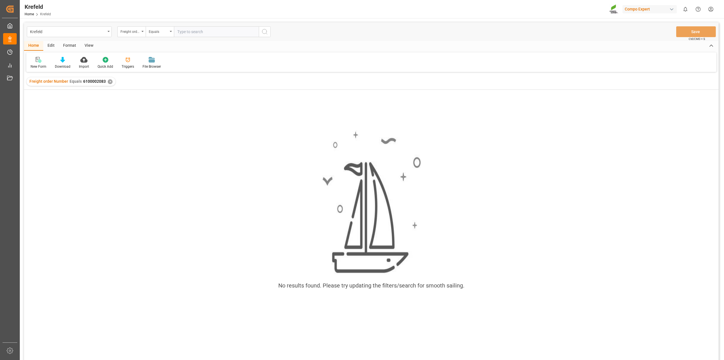
drag, startPoint x: 110, startPoint y: 84, endPoint x: 115, endPoint y: 71, distance: 14.2
click at [110, 84] on div "Freight order Number Equals 6100002083 ✕" at bounding box center [71, 81] width 89 height 8
click at [109, 79] on div "✕" at bounding box center [110, 81] width 5 height 5
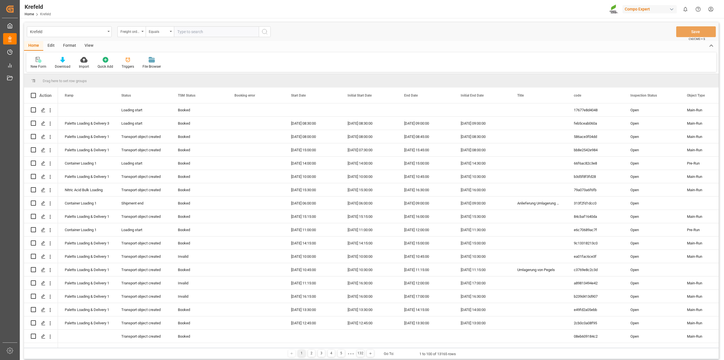
click at [189, 34] on input "text" at bounding box center [216, 31] width 85 height 11
paste input "6100002000"
type input "6100002000"
click at [265, 33] on icon "search button" at bounding box center [264, 31] width 7 height 7
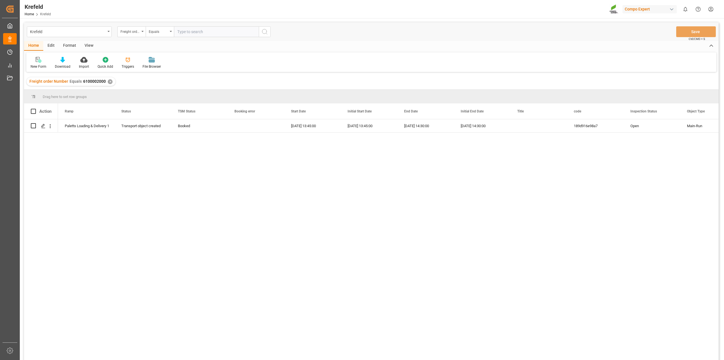
click at [205, 34] on input "text" at bounding box center [216, 31] width 85 height 11
click at [109, 81] on div "✕" at bounding box center [110, 81] width 5 height 5
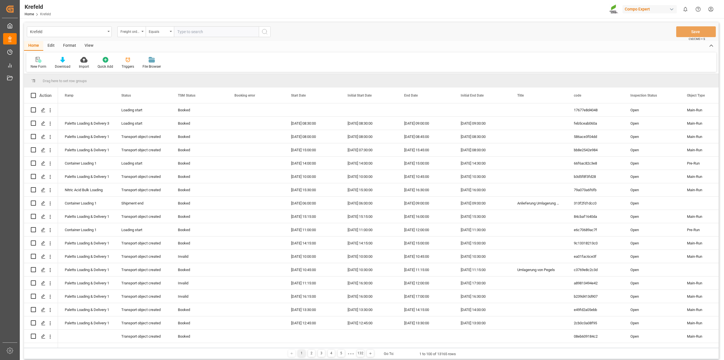
click at [197, 33] on input "text" at bounding box center [216, 31] width 85 height 11
paste input "6100001659"
type input "6100001659"
click at [267, 33] on icon "search button" at bounding box center [264, 31] width 7 height 7
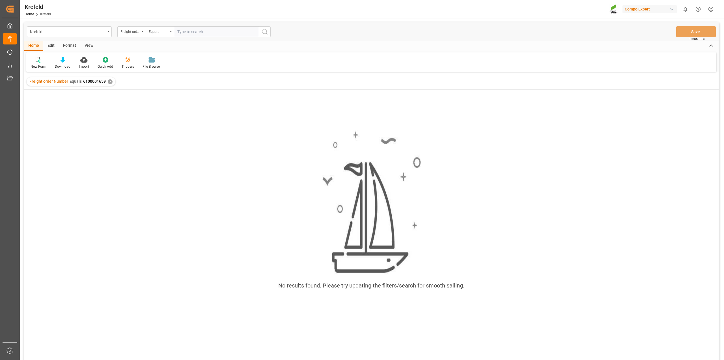
click at [110, 81] on div "✕" at bounding box center [110, 81] width 5 height 5
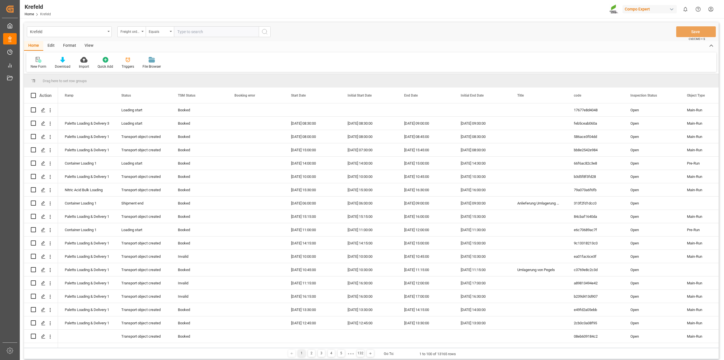
click at [187, 34] on input "text" at bounding box center [216, 31] width 85 height 11
paste input "6100002073"
type input "6100002073"
click at [266, 32] on icon "search button" at bounding box center [264, 31] width 7 height 7
